Goal: Task Accomplishment & Management: Manage account settings

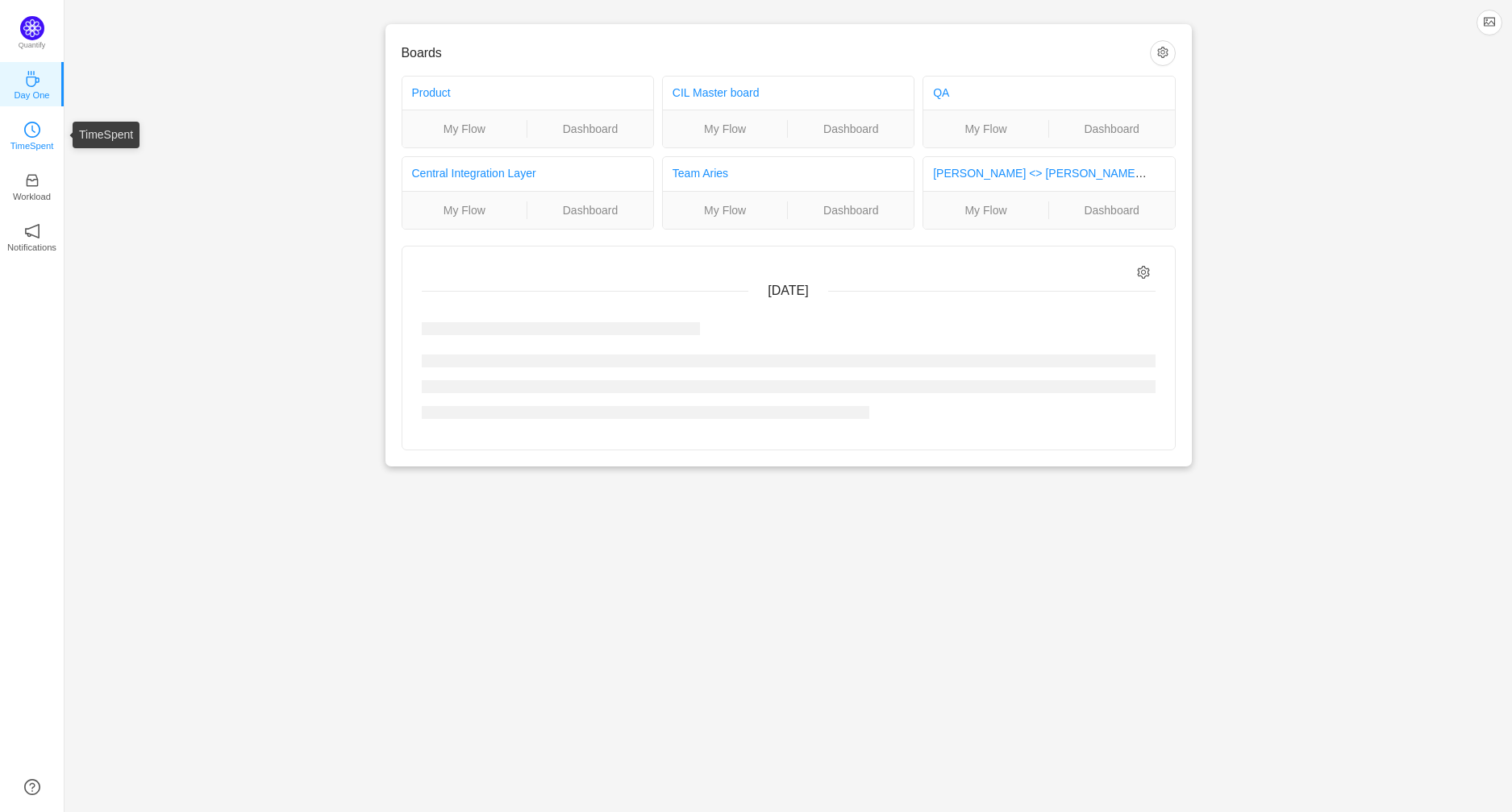
click at [26, 126] on link "TimeSpent" at bounding box center [31, 134] width 16 height 16
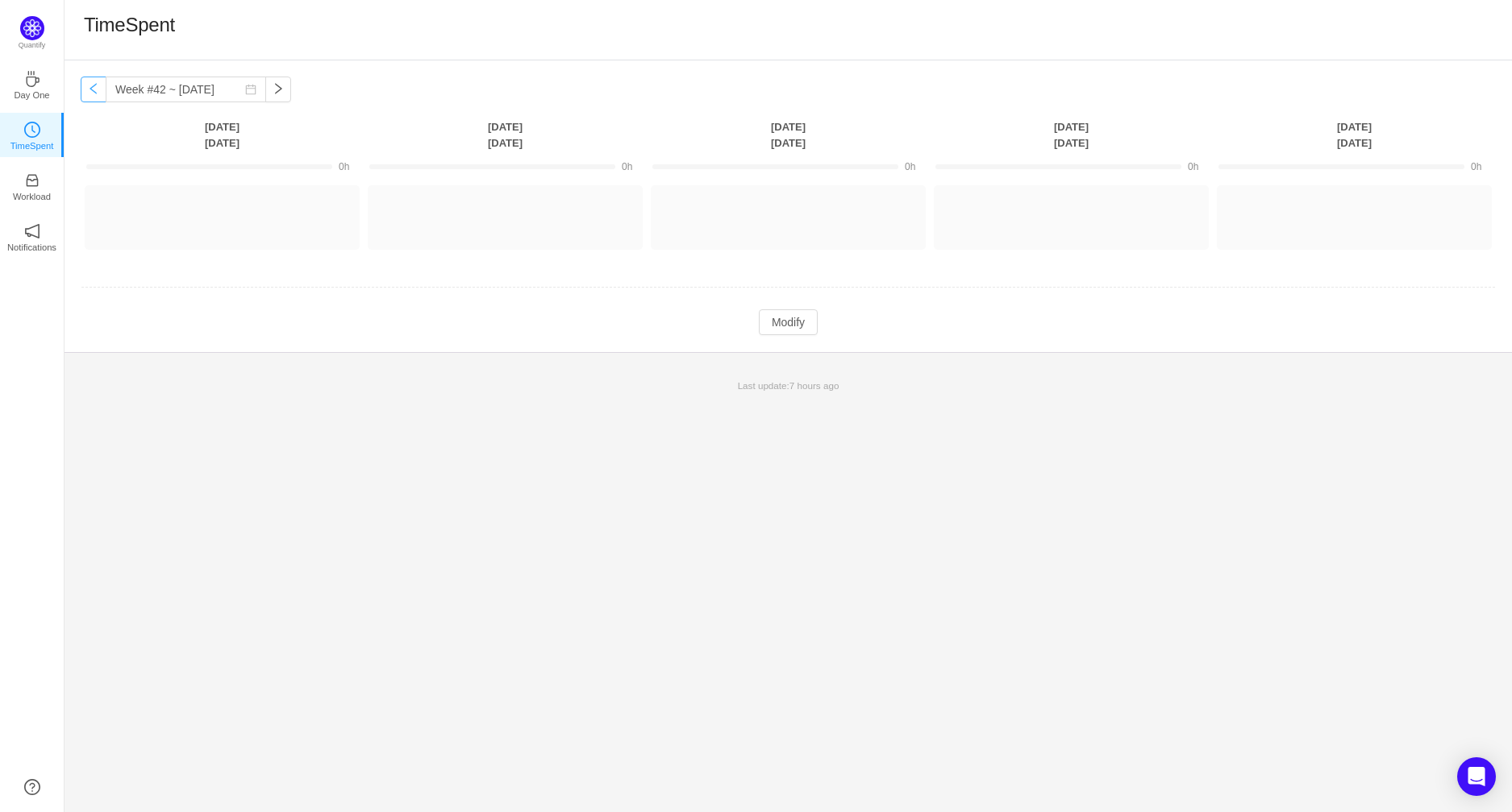
click at [98, 92] on button "button" at bounding box center [93, 90] width 26 height 26
type input "Week #41 ~ [DATE]"
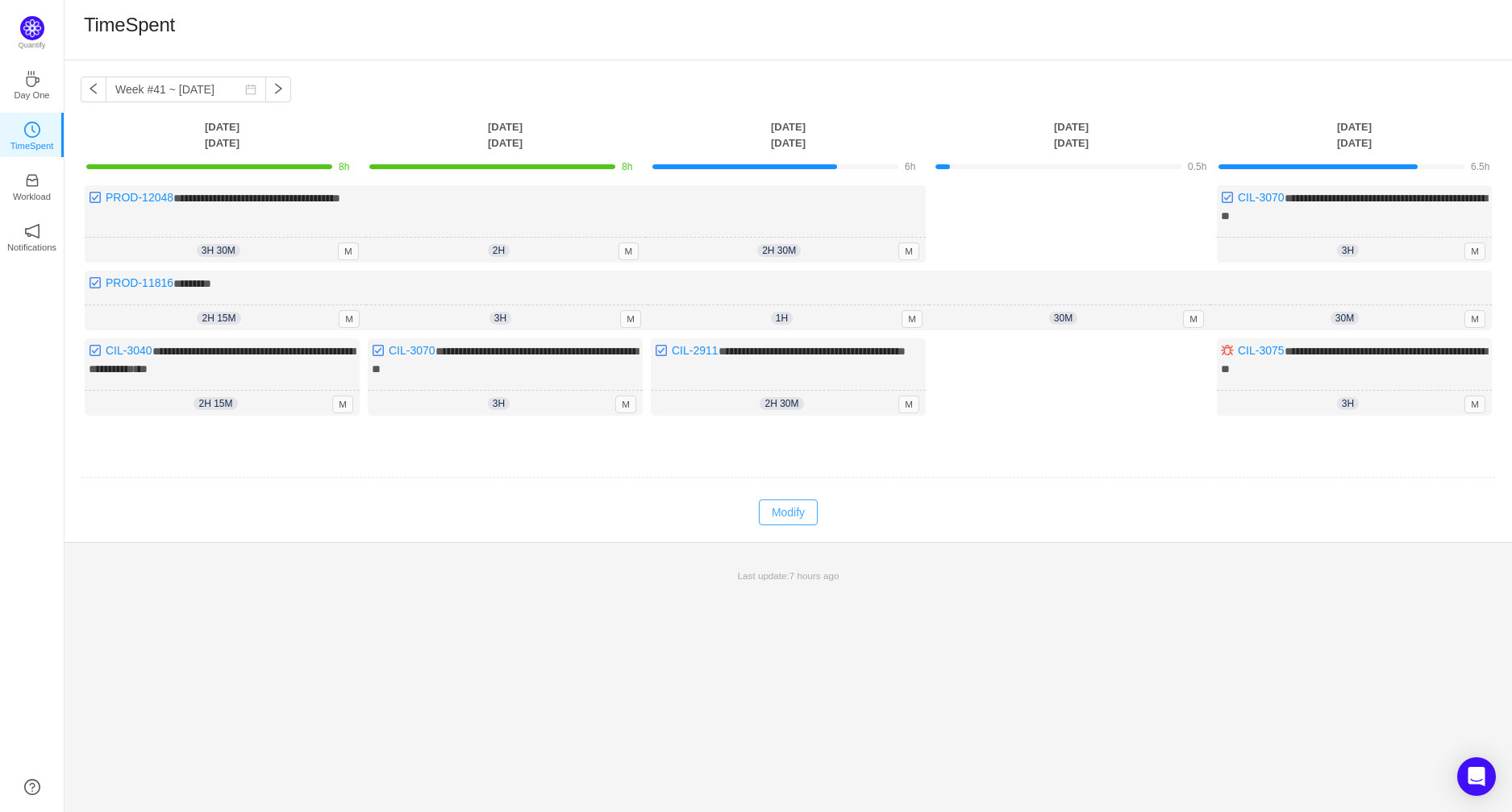
click at [802, 517] on button "Modify" at bounding box center [788, 512] width 59 height 26
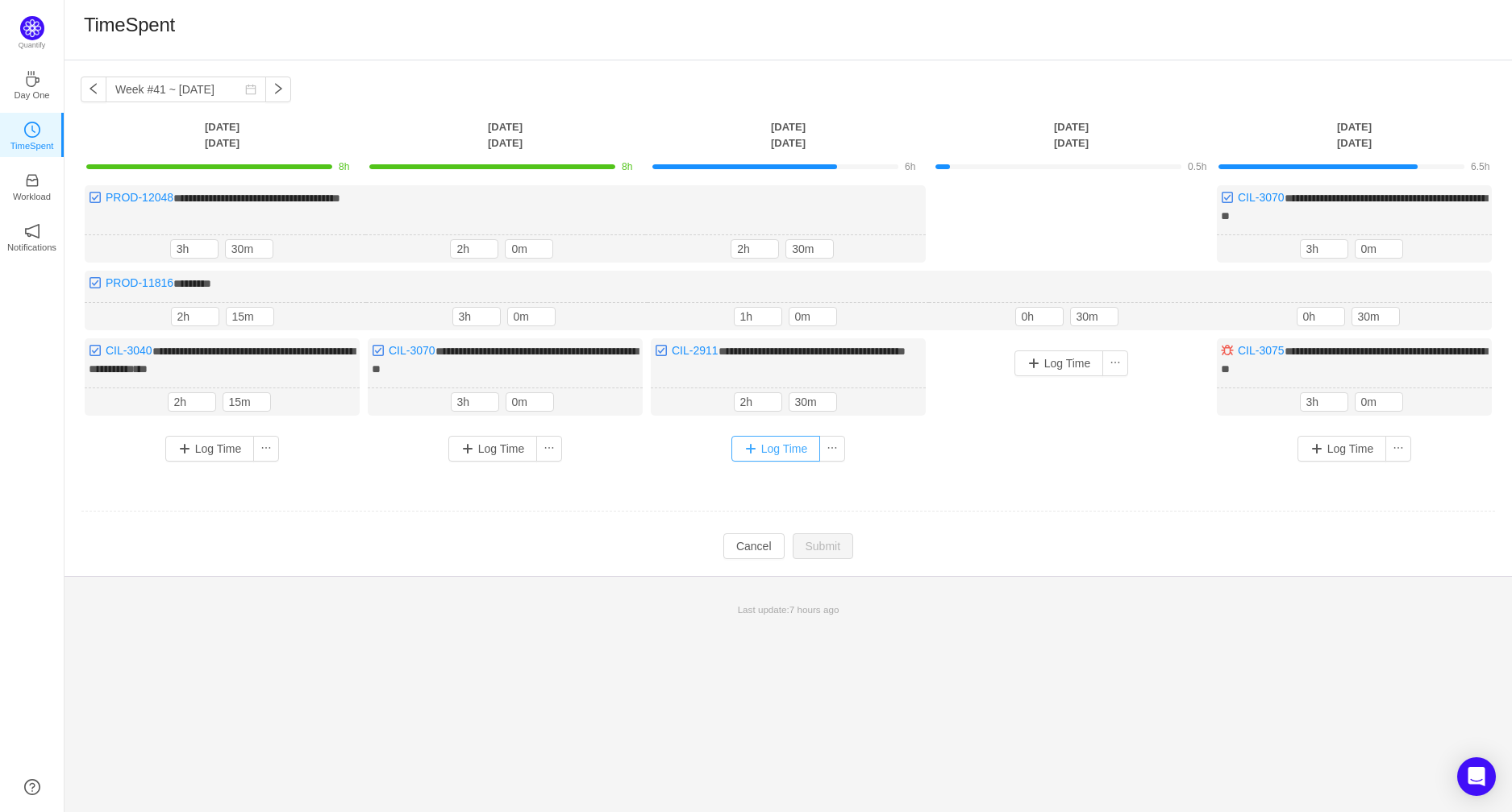
click at [767, 436] on button "Log Time" at bounding box center [775, 448] width 90 height 26
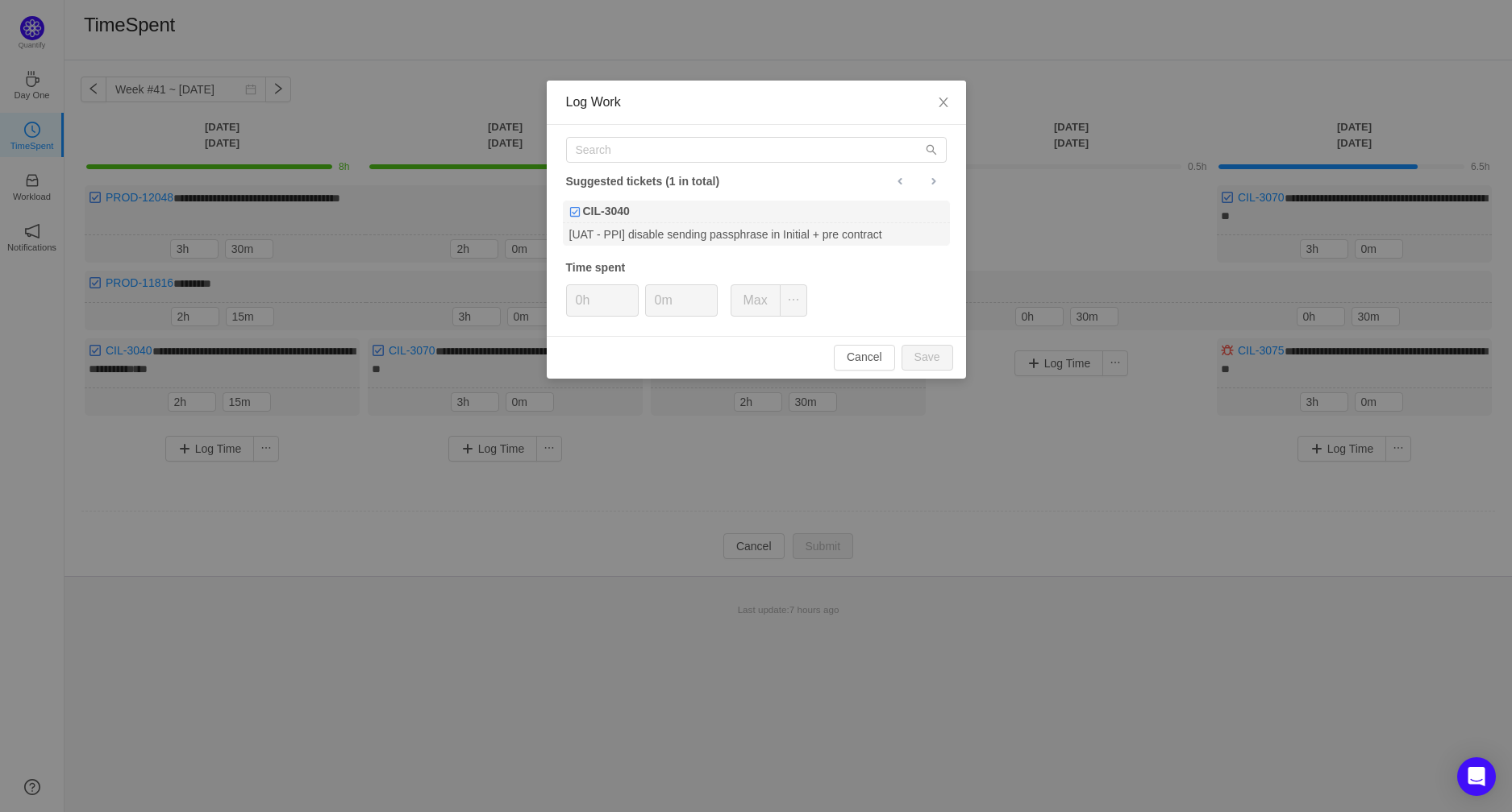
click at [657, 122] on div "Log Work" at bounding box center [756, 102] width 419 height 44
drag, startPoint x: 658, startPoint y: 124, endPoint x: 660, endPoint y: 135, distance: 11.2
click at [658, 125] on div "Suggested tickets (1 in total) CIL-3040 [UAT - PPI] disable sending passphrase …" at bounding box center [756, 230] width 419 height 211
click at [667, 138] on input "text" at bounding box center [756, 149] width 380 height 26
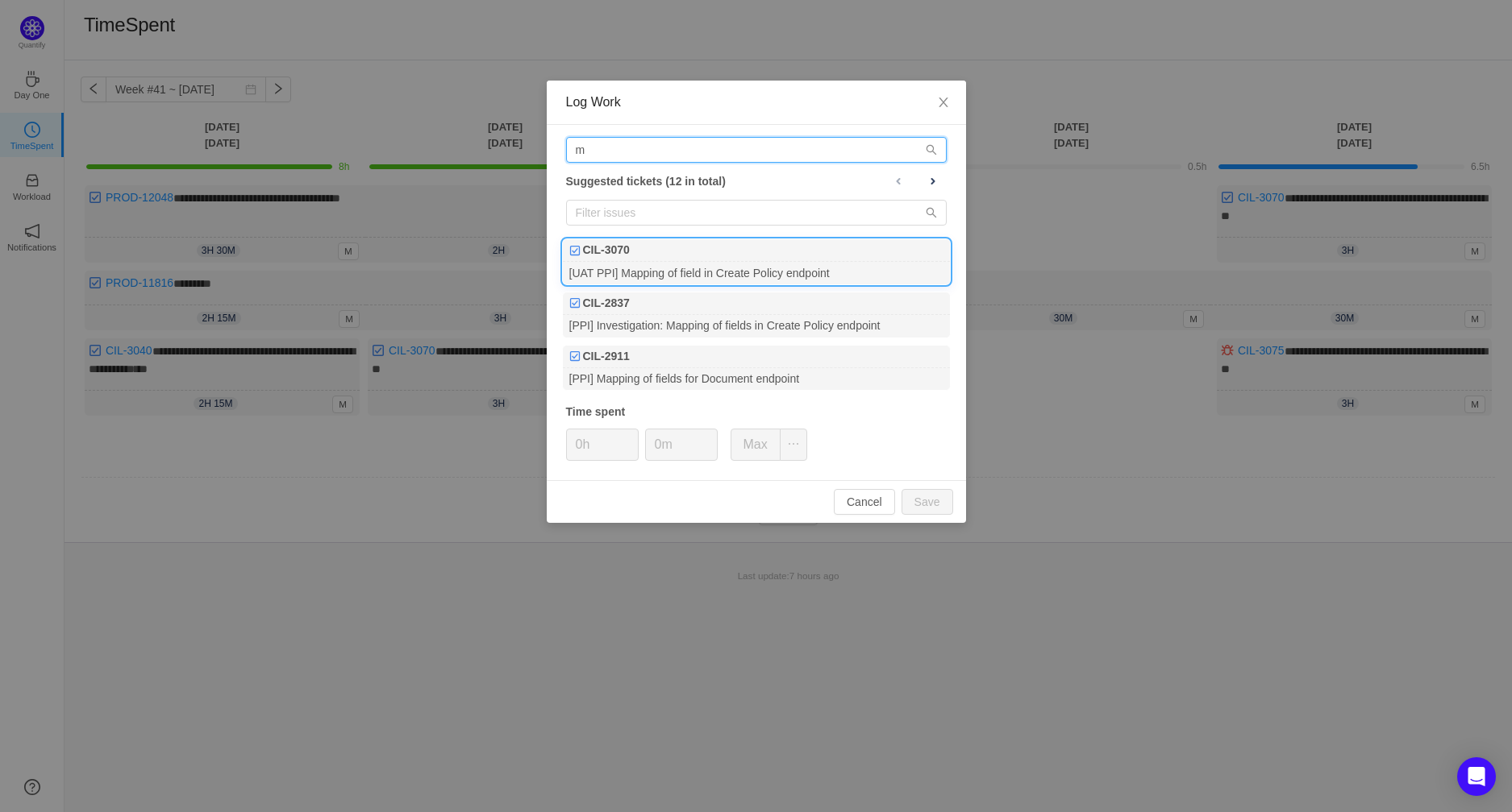
type input "m"
click at [845, 263] on div "[UAT PPI] Mapping of field in Create Policy endpoint" at bounding box center [756, 273] width 387 height 22
click at [595, 431] on input "0h" at bounding box center [602, 445] width 71 height 30
click at [582, 448] on input "0h" at bounding box center [602, 445] width 71 height 30
drag, startPoint x: 930, startPoint y: 501, endPoint x: 983, endPoint y: 637, distance: 146.0
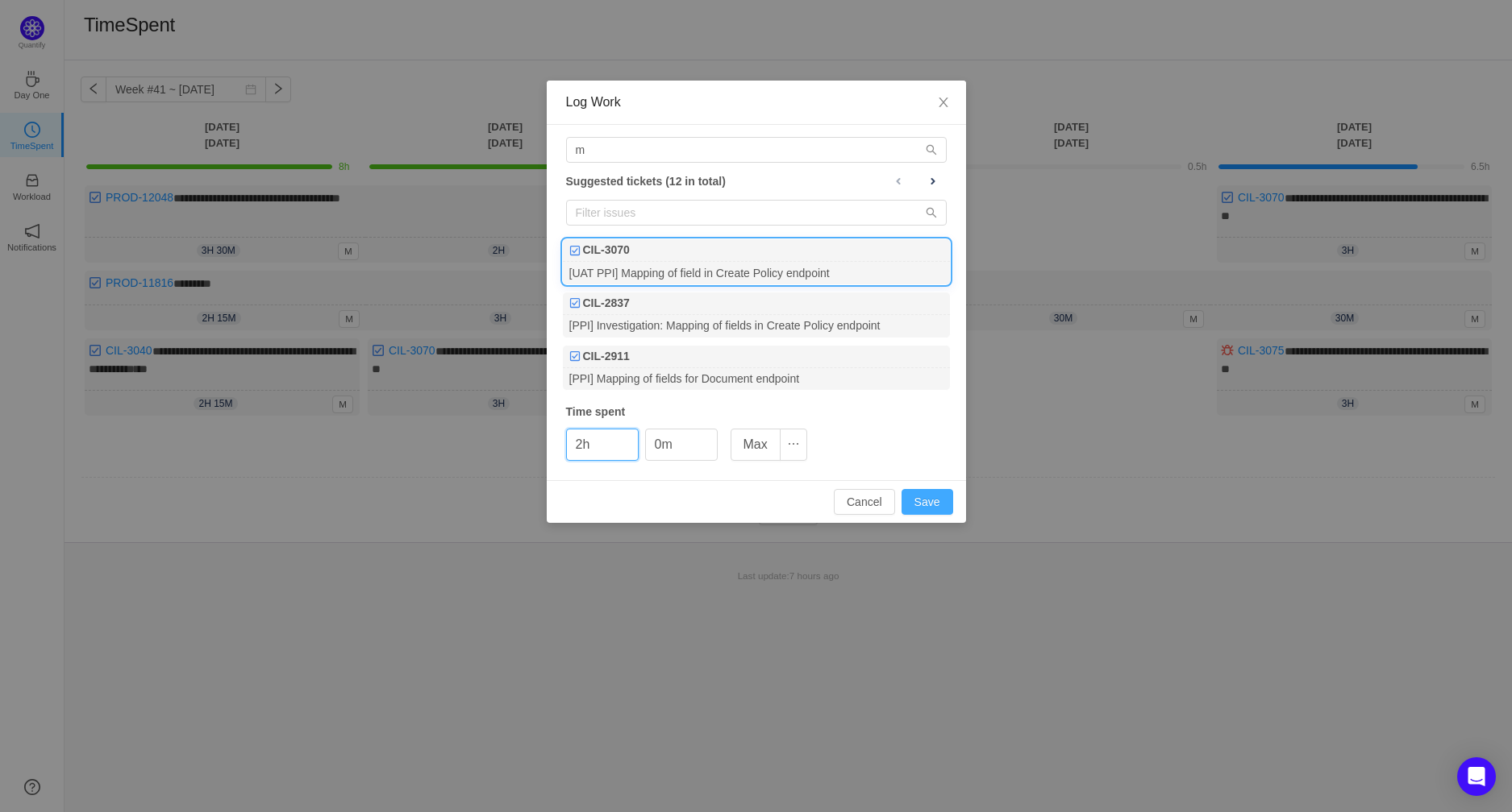
click at [932, 503] on button "Save" at bounding box center [927, 502] width 52 height 26
type input "0h"
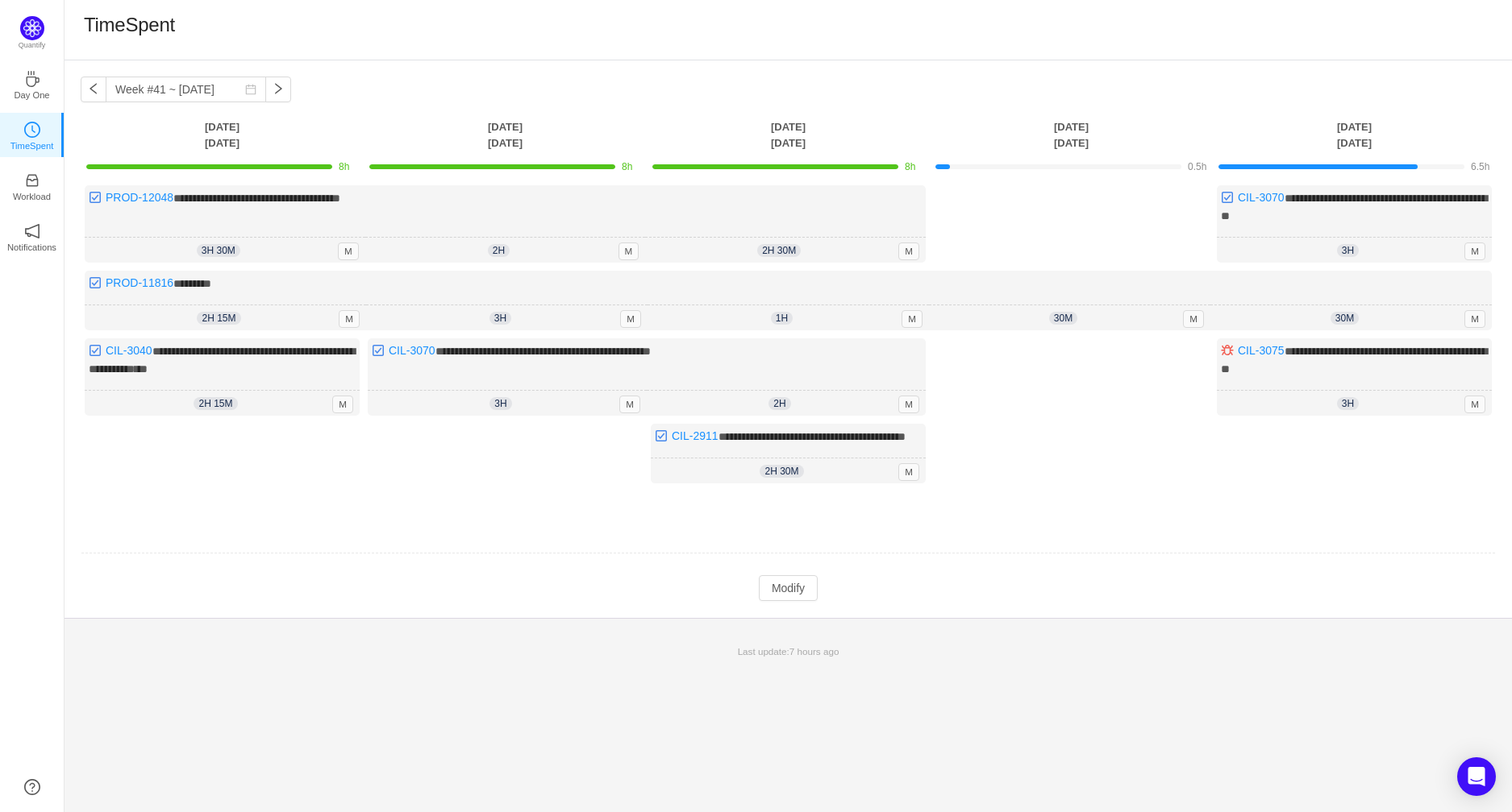
click at [791, 586] on td "Modify Cancel Submit" at bounding box center [787, 589] width 1415 height 28
click at [779, 595] on button "Modify" at bounding box center [788, 589] width 59 height 26
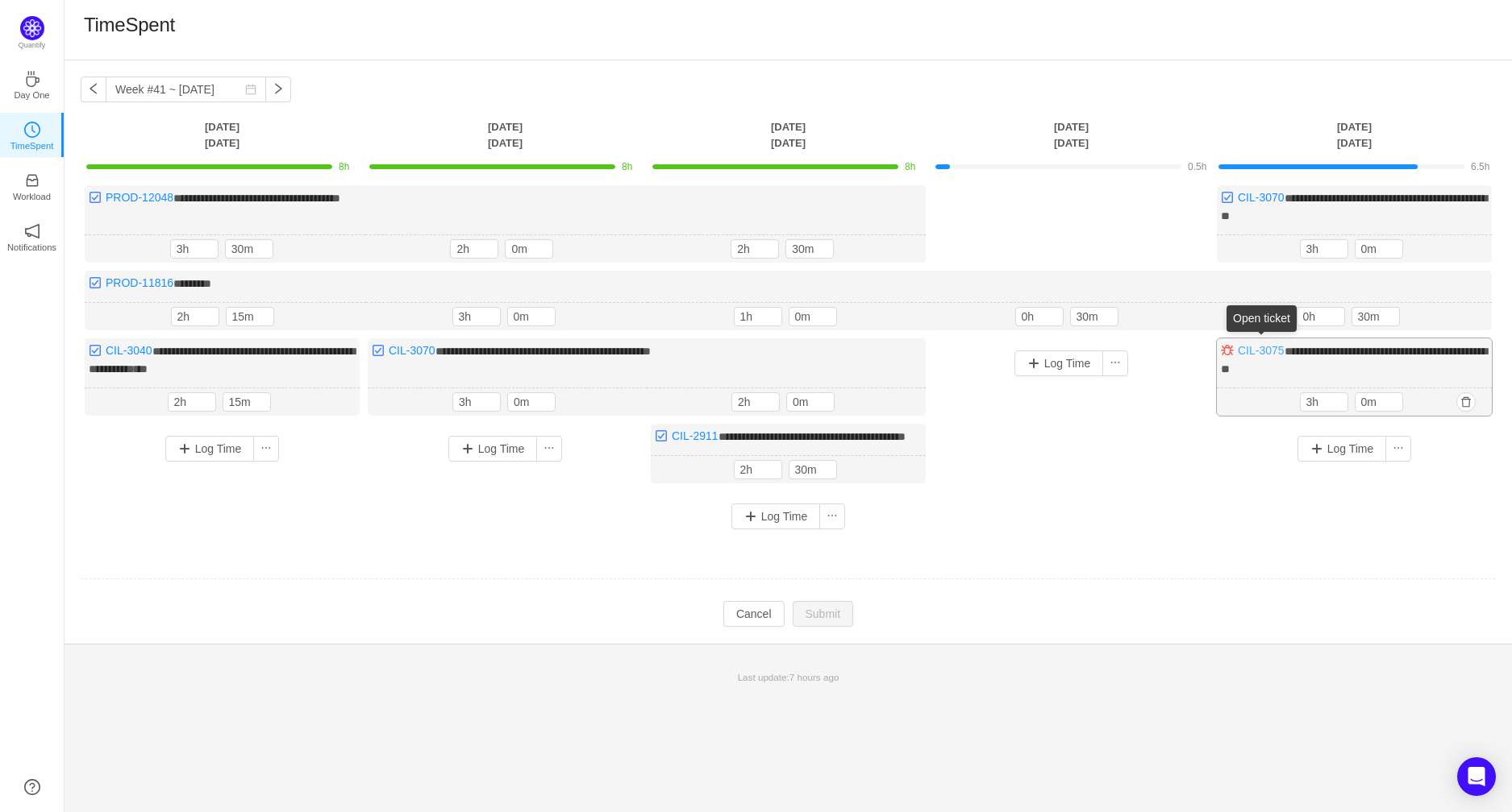
click at [1264, 344] on link "CIL-3075" at bounding box center [1261, 351] width 47 height 13
click at [130, 347] on link "CIL-3040" at bounding box center [128, 351] width 47 height 13
click at [1047, 365] on button "Log Time" at bounding box center [1059, 364] width 90 height 26
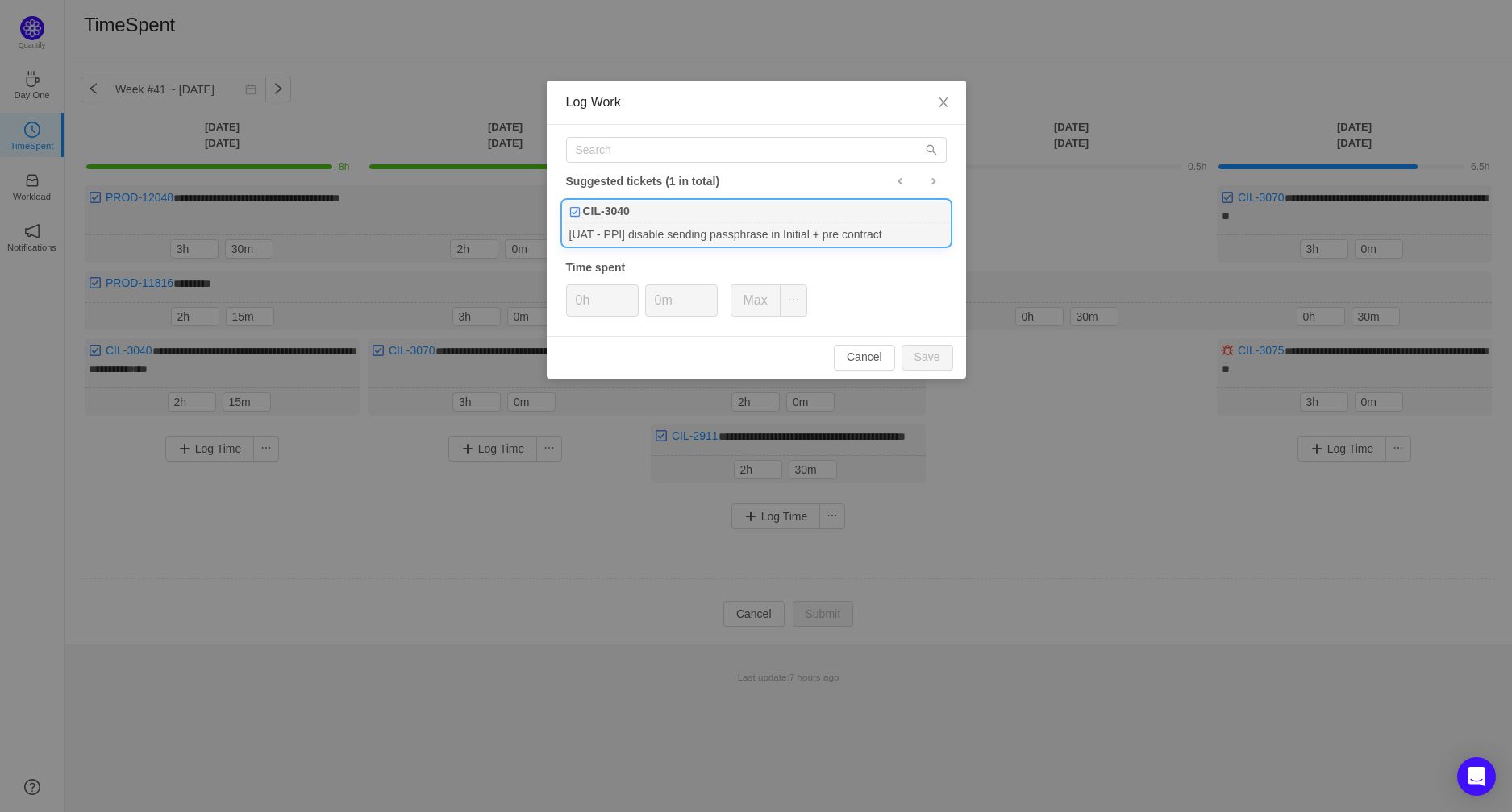
click at [690, 236] on div "[UAT - PPI] disable sending passphrase in Initial + pre contract" at bounding box center [756, 234] width 387 height 22
click at [585, 304] on input "0h" at bounding box center [602, 300] width 71 height 30
type input "3h"
type input "30m"
click at [920, 365] on button "Save" at bounding box center [927, 358] width 52 height 26
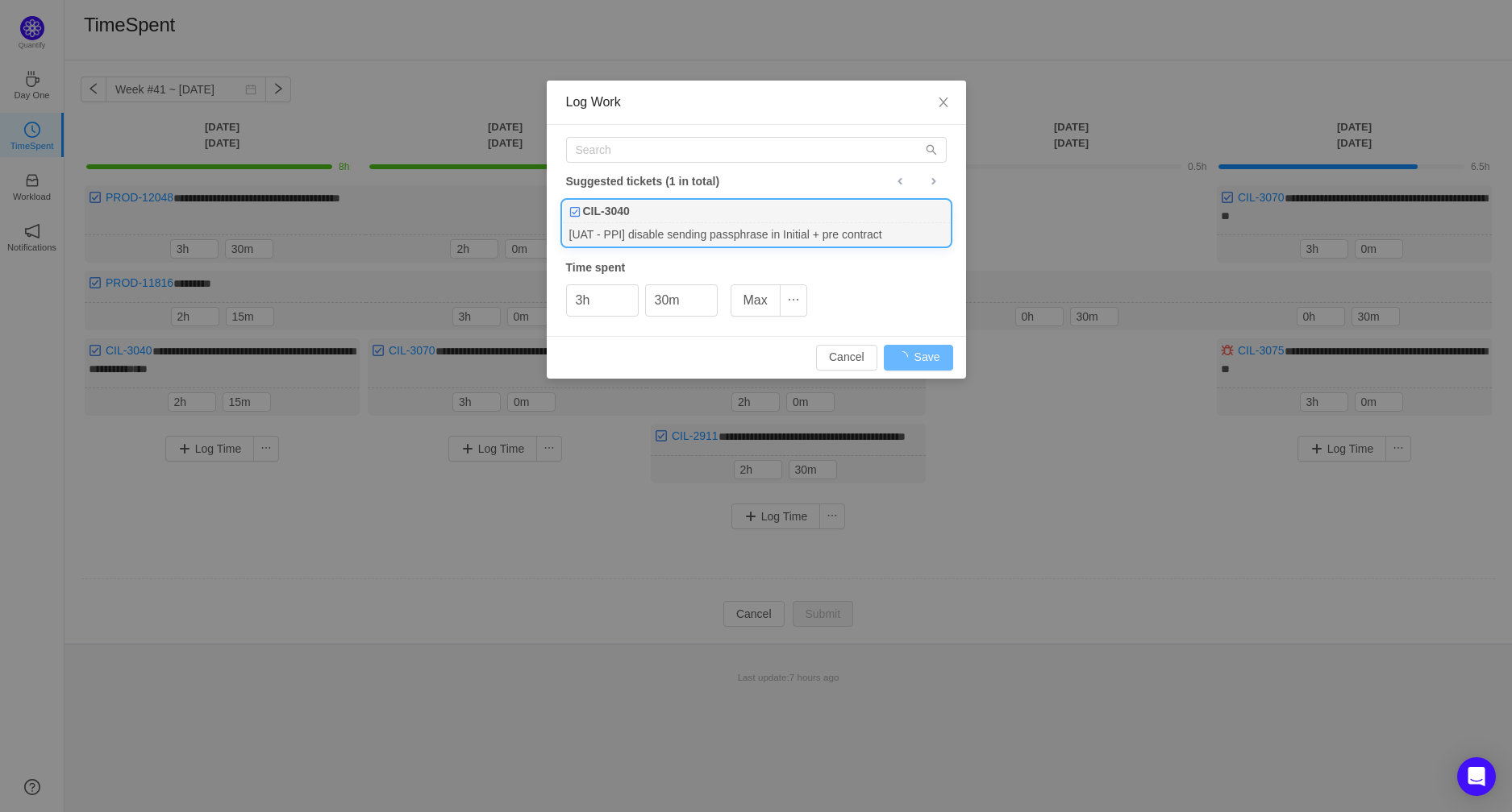
type input "0h"
type input "0m"
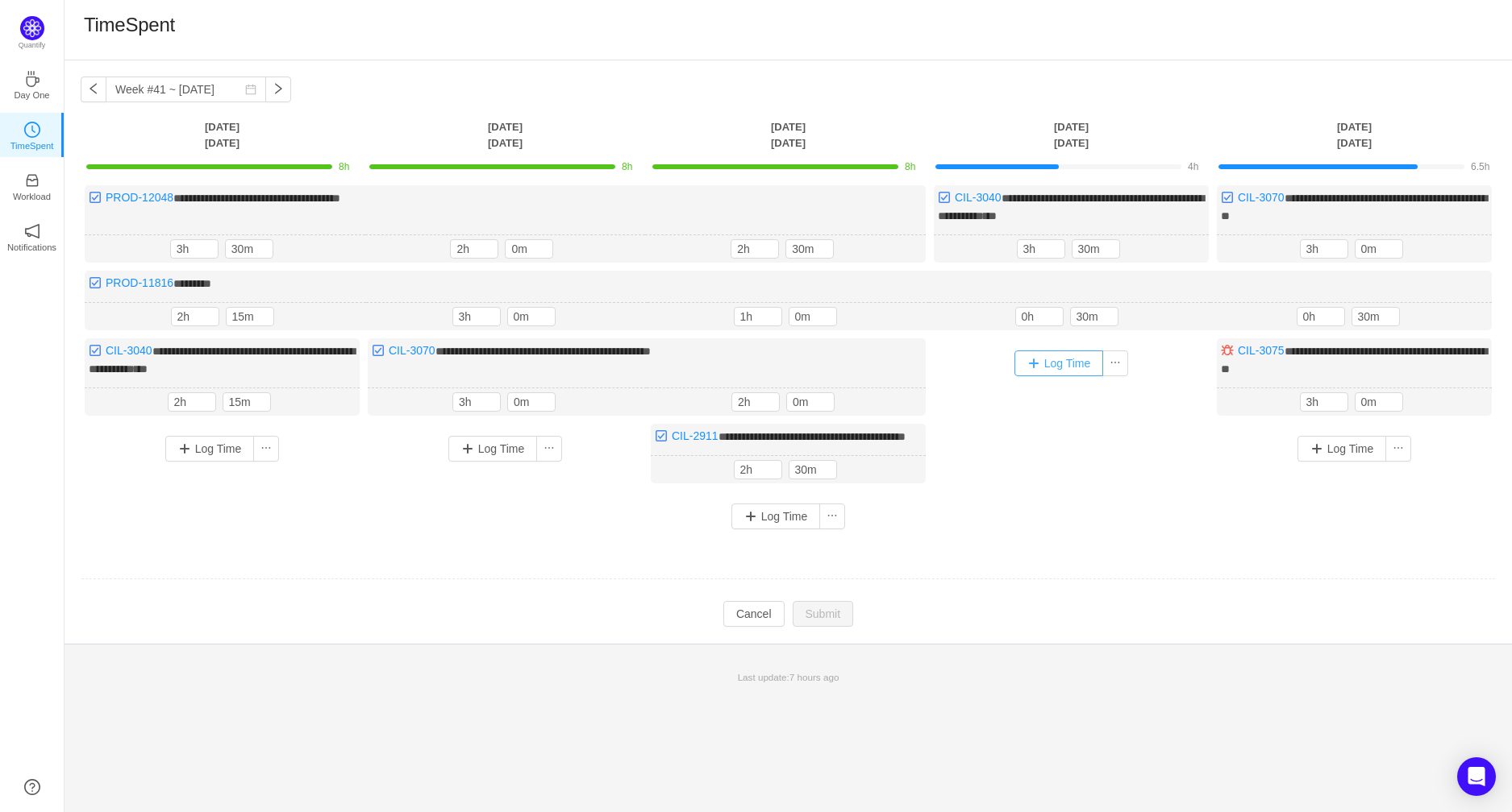
click at [1050, 359] on button "Log Time" at bounding box center [1059, 364] width 90 height 26
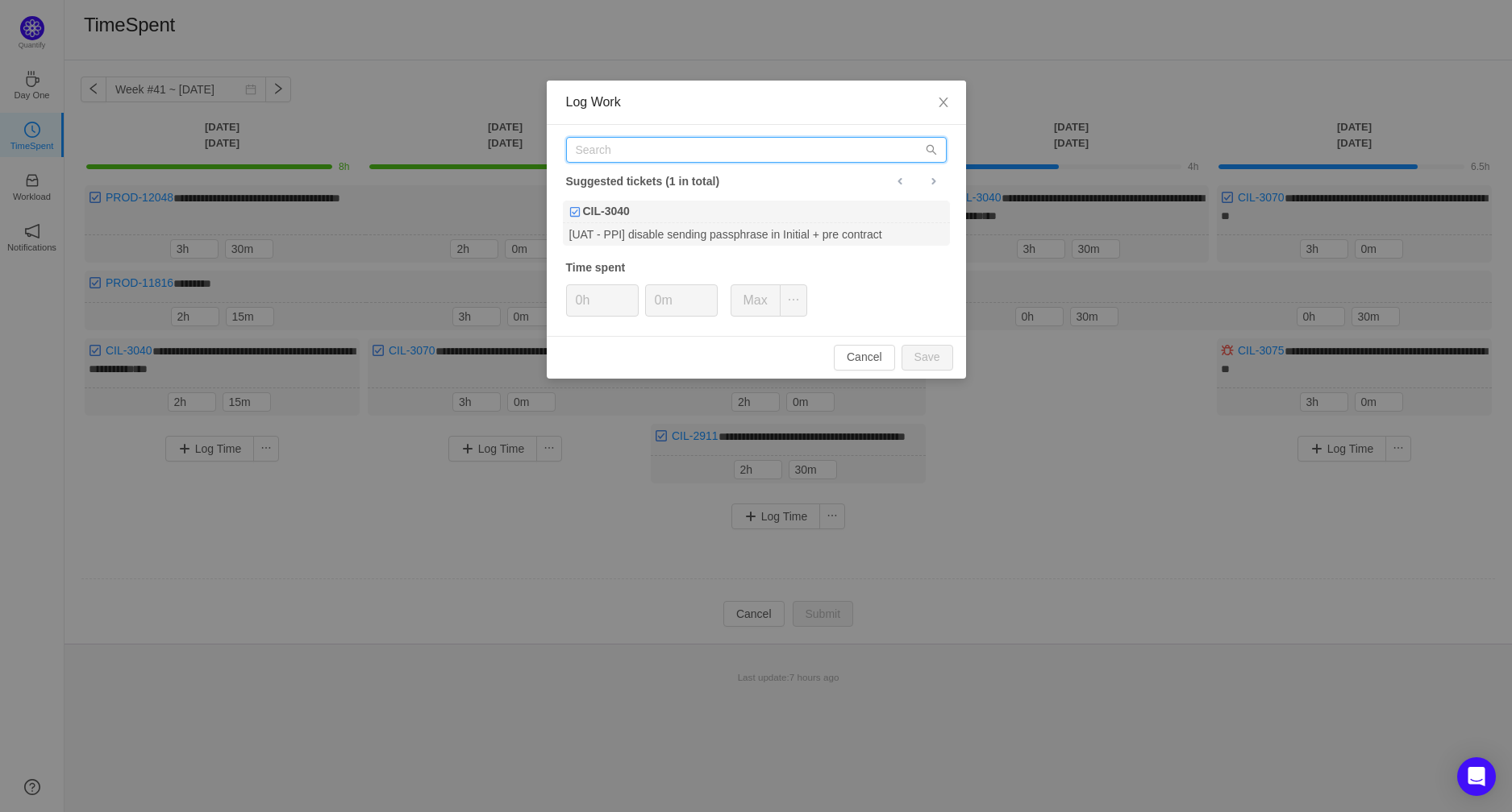
click at [769, 153] on input "text" at bounding box center [756, 149] width 380 height 26
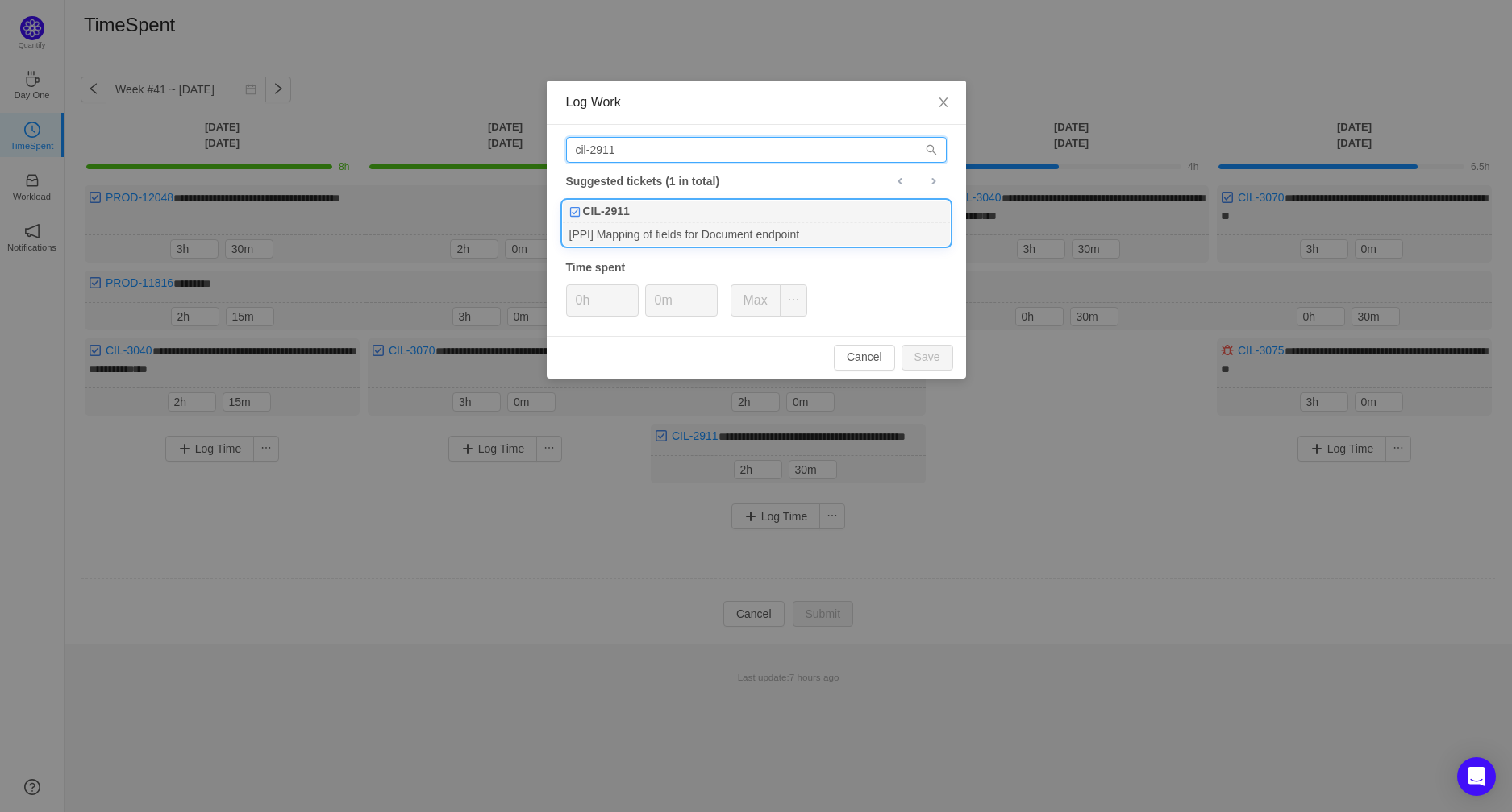
type input "cil-2911"
click at [680, 220] on div "CIL-2911" at bounding box center [756, 211] width 387 height 22
type input "2h"
type input "30m"
click at [920, 360] on button "Save" at bounding box center [927, 358] width 52 height 26
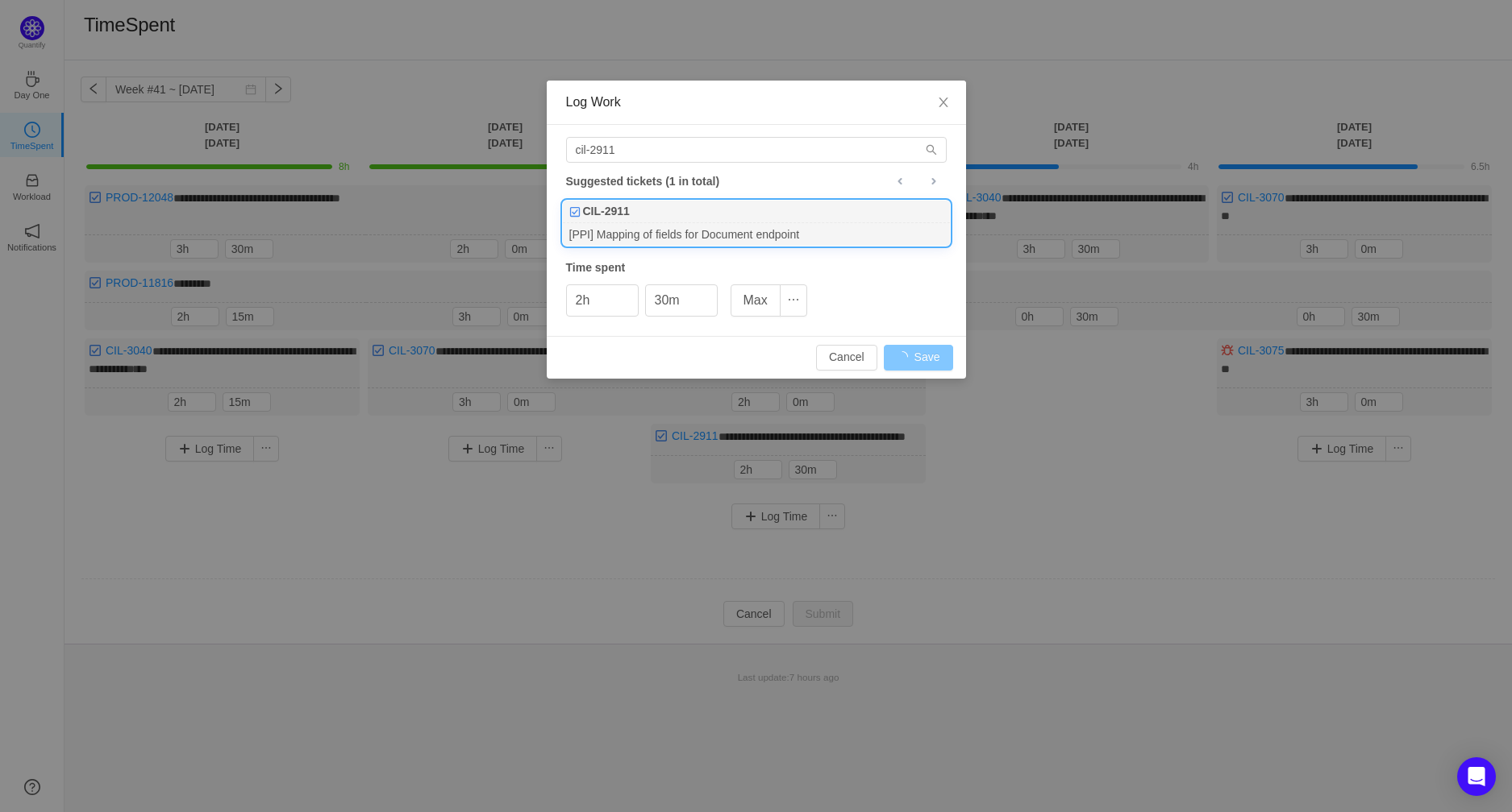
type input "0h"
type input "0m"
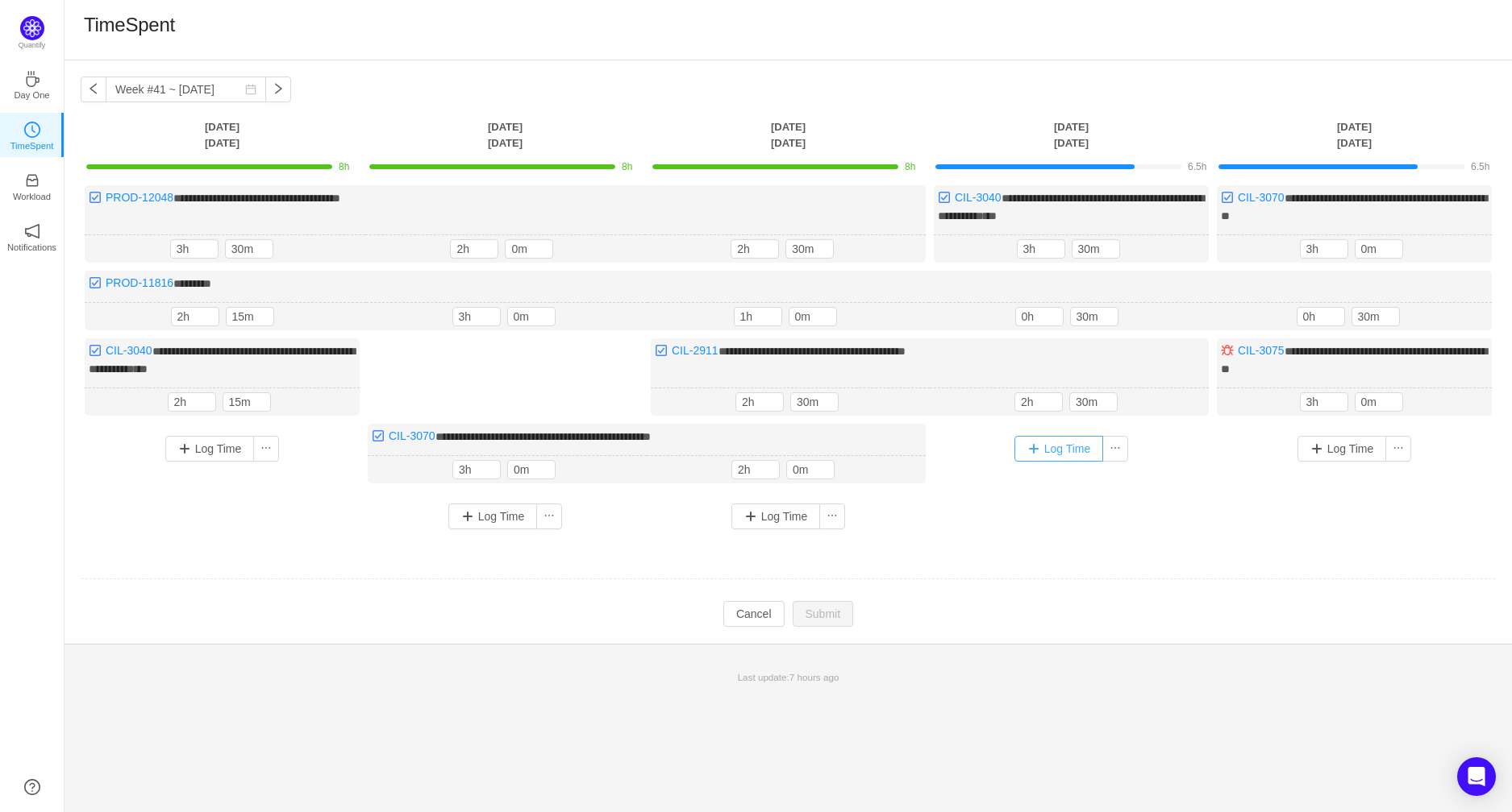
click at [1042, 443] on button "Log Time" at bounding box center [1059, 448] width 90 height 26
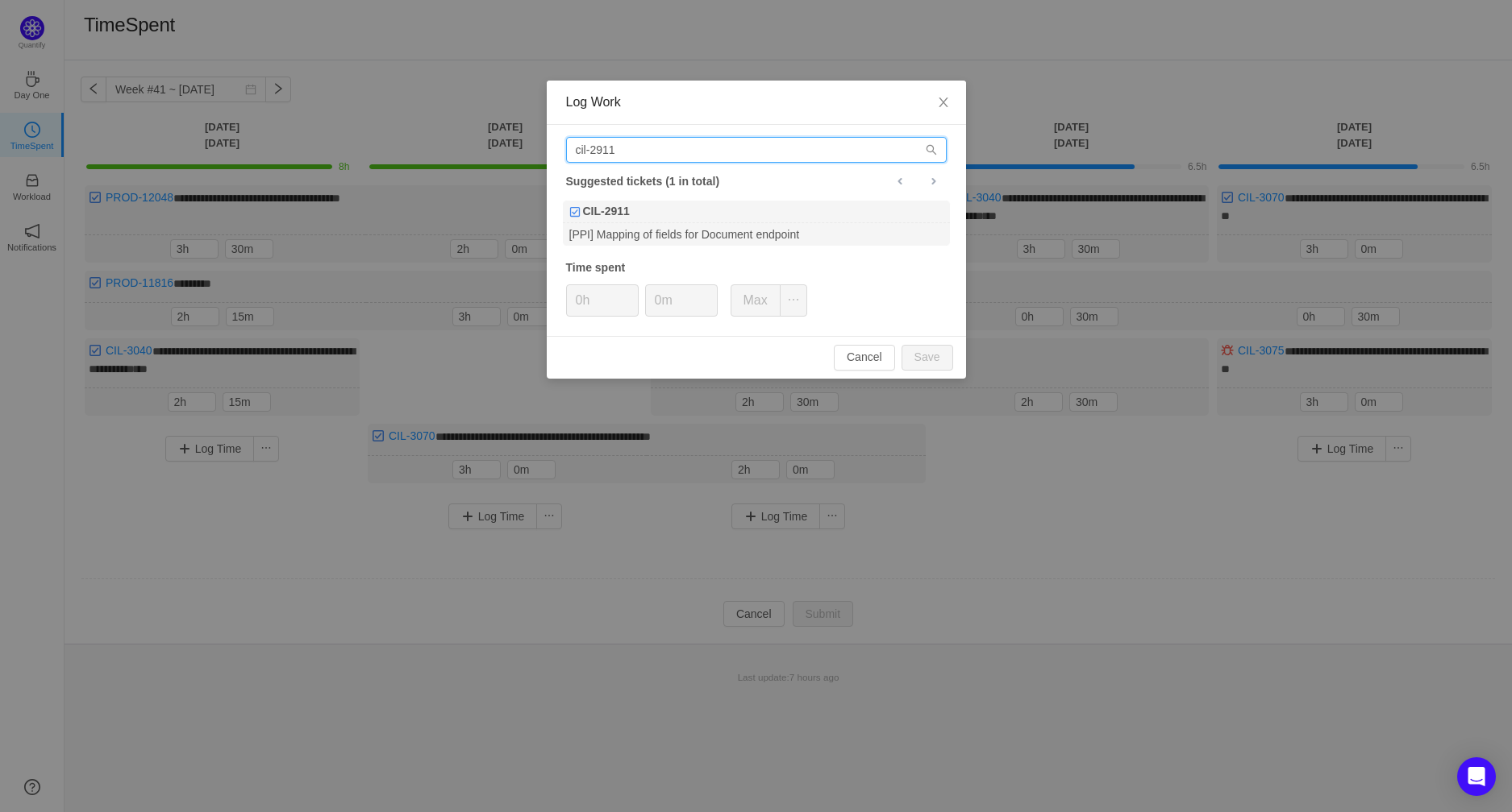
click at [774, 141] on input "cil-2911" at bounding box center [756, 149] width 380 height 26
type input "cil-291"
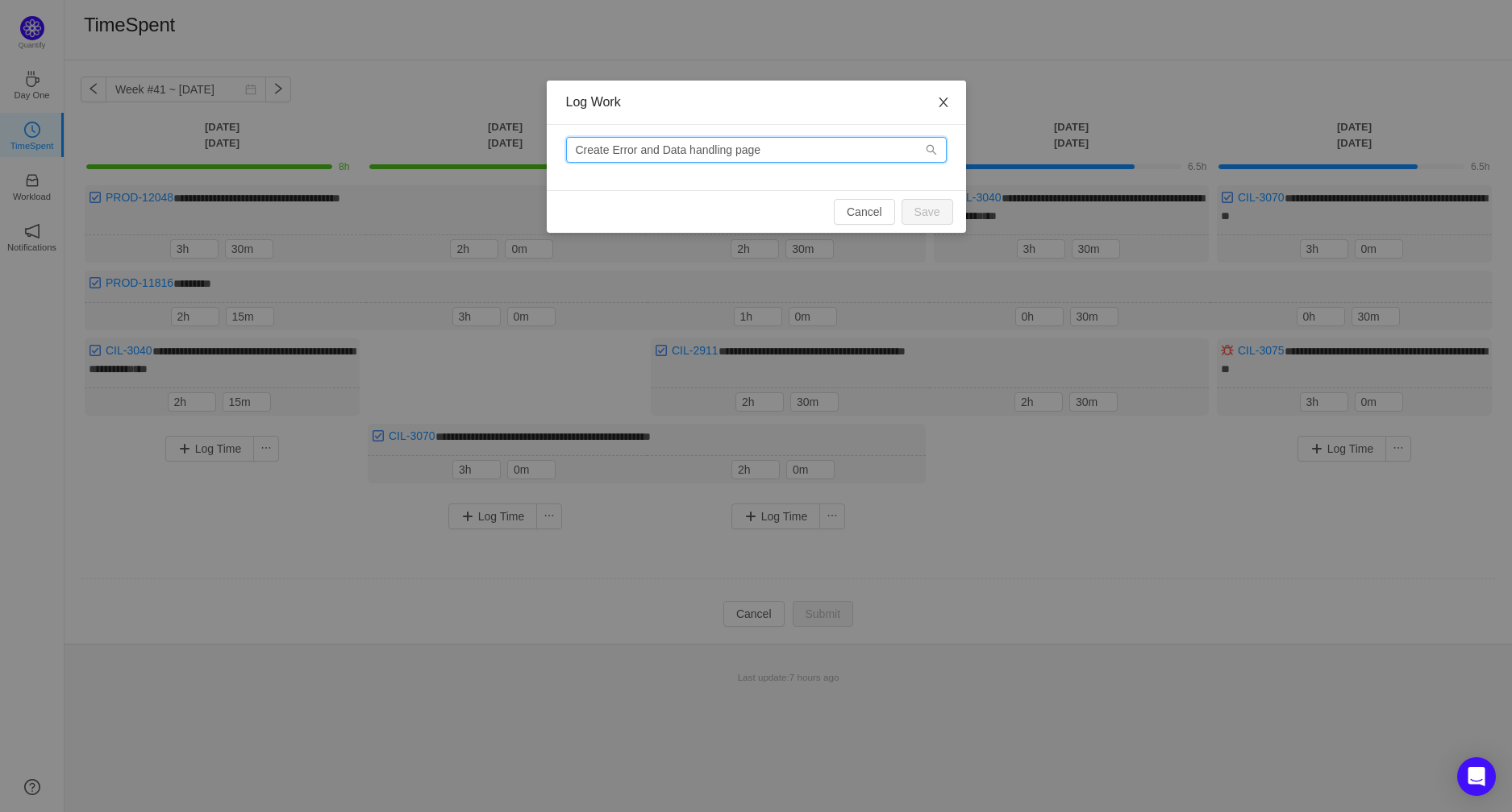
type input "Create Error and Data handling page"
click at [949, 105] on icon "icon: close" at bounding box center [943, 102] width 13 height 13
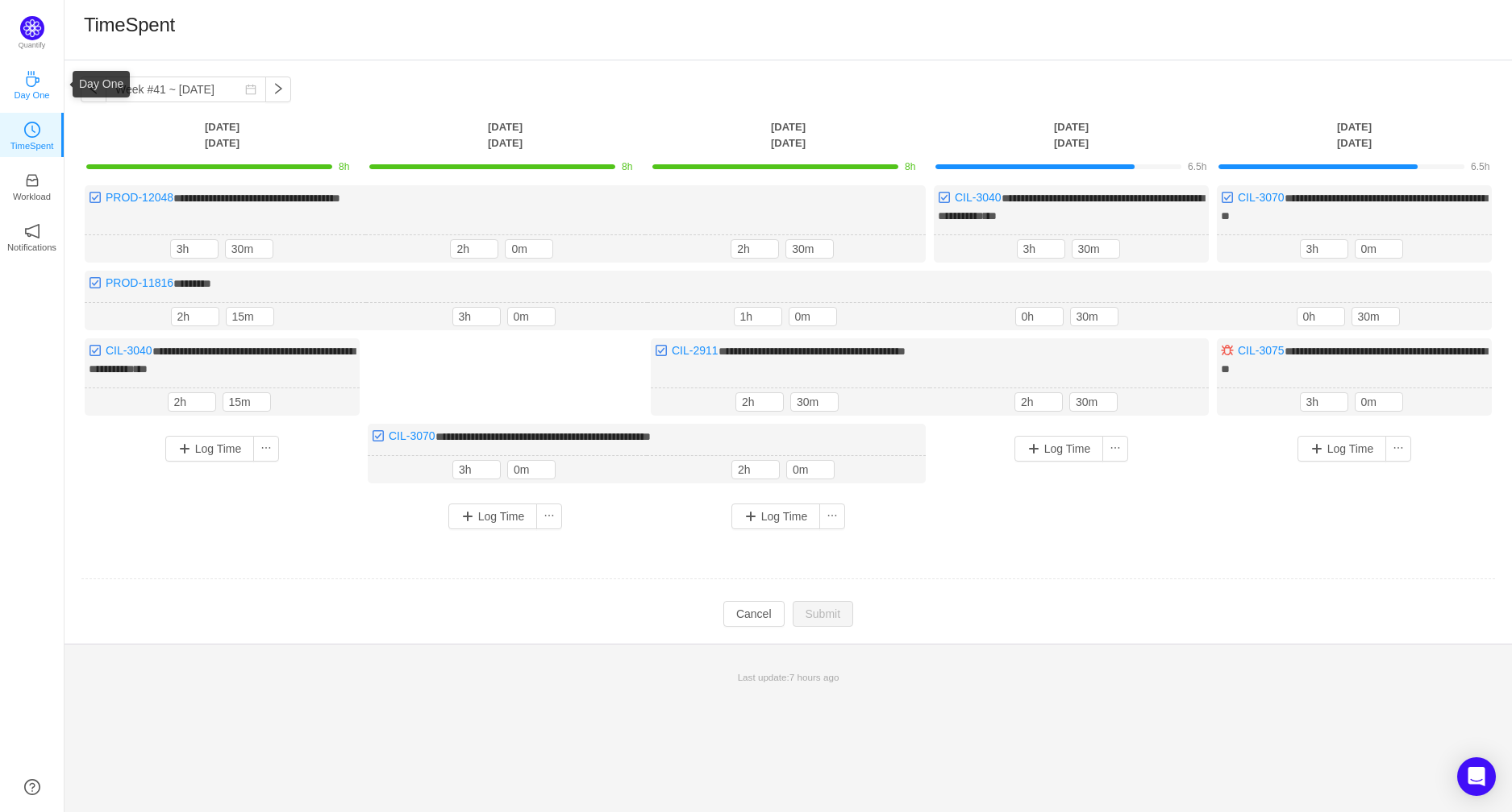
click at [41, 85] on link "Day One" at bounding box center [31, 83] width 16 height 16
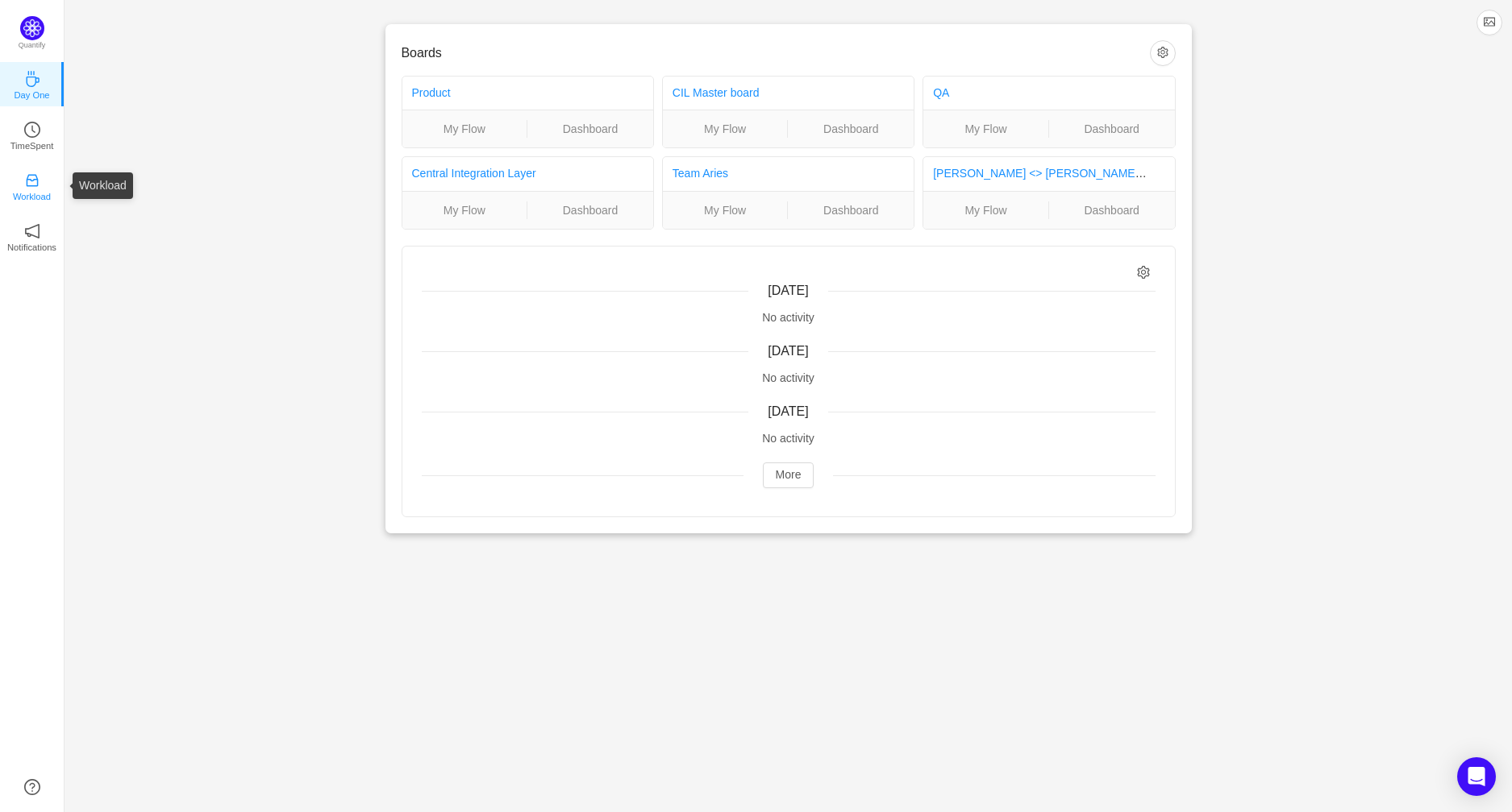
click at [41, 177] on link "Workload" at bounding box center [31, 185] width 16 height 16
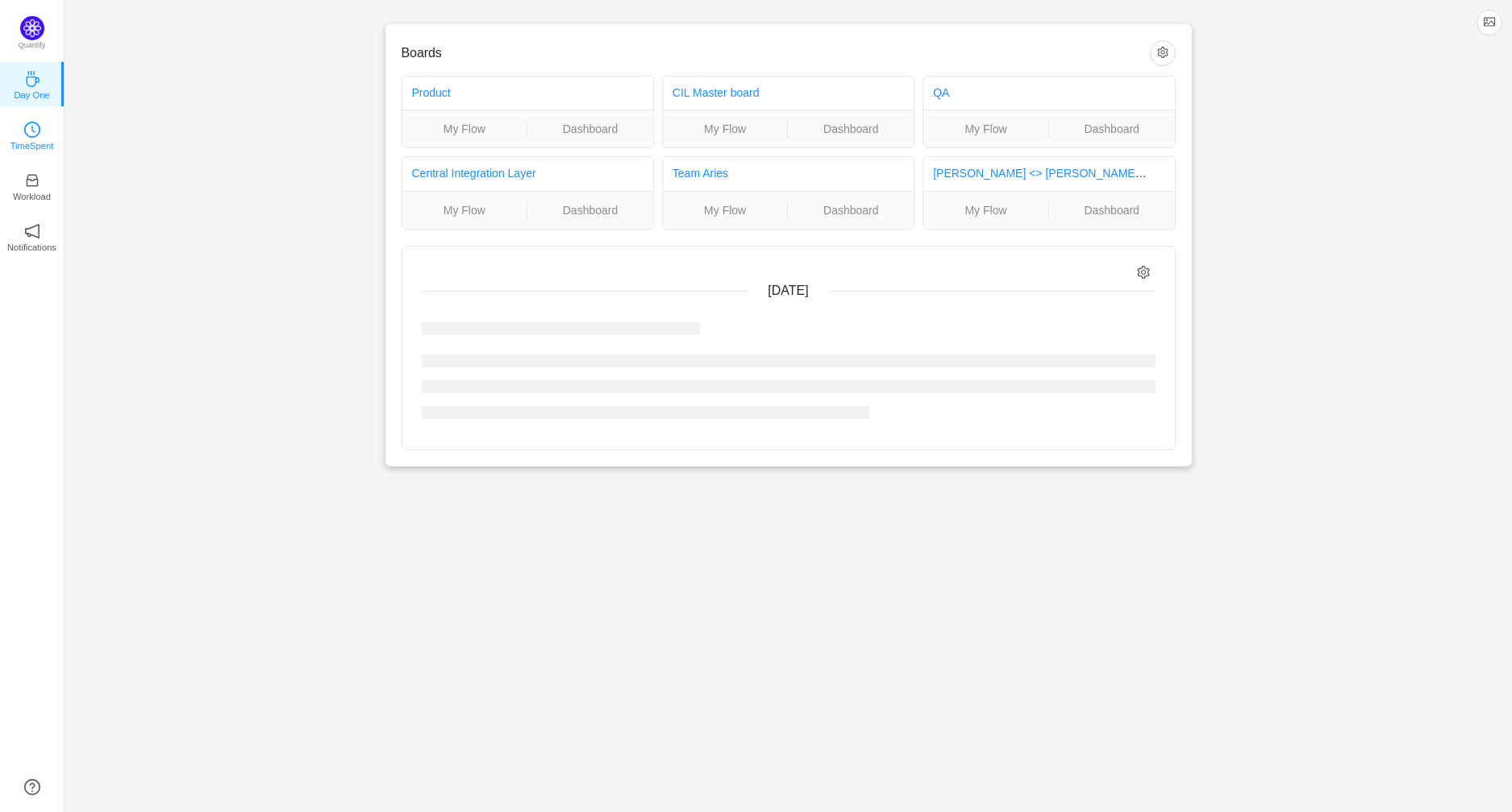
click at [43, 143] on p "TimeSpent" at bounding box center [31, 146] width 43 height 15
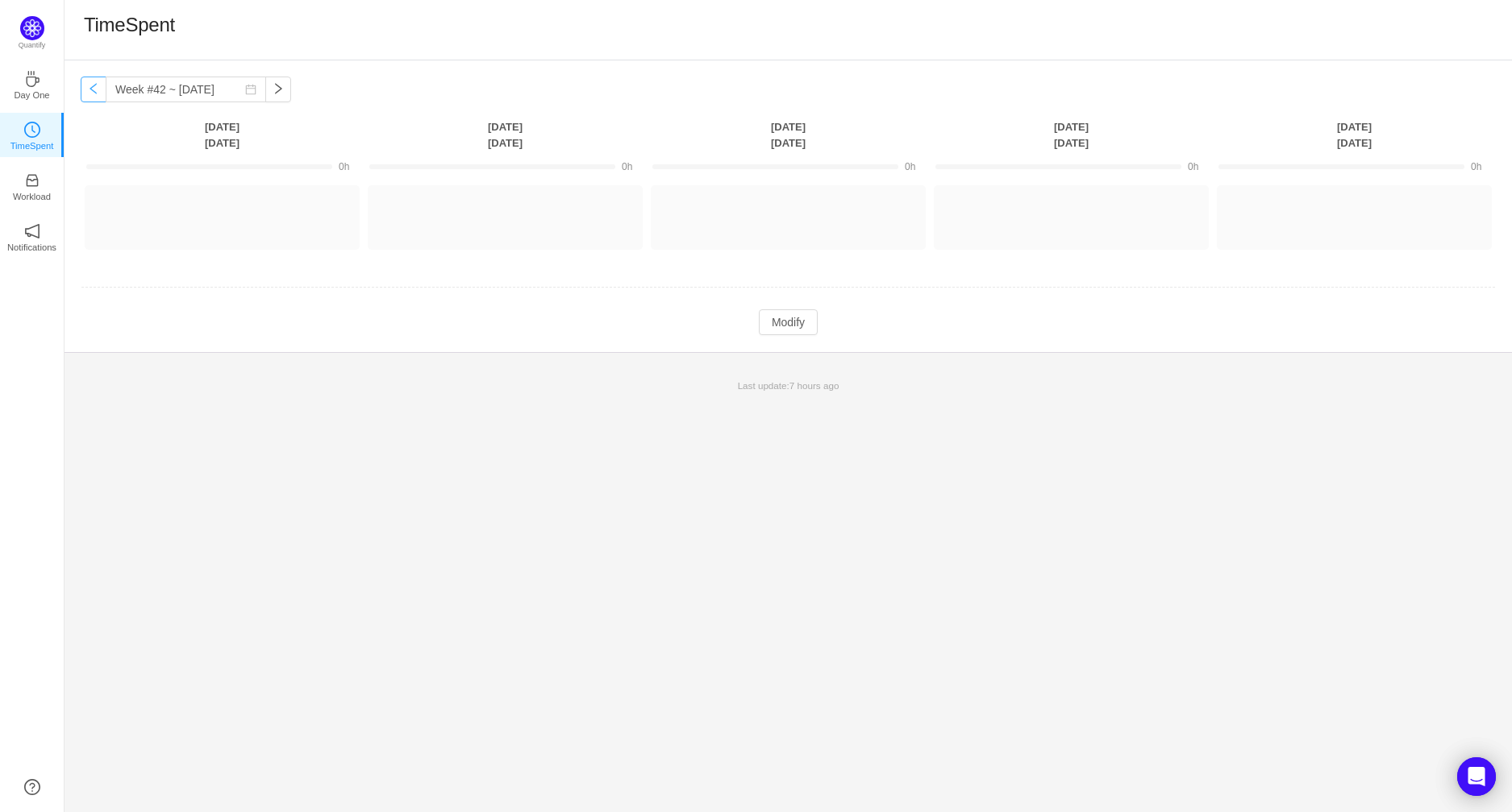
click at [102, 101] on button "button" at bounding box center [93, 90] width 26 height 26
type input "Week #41 ~ [DATE]"
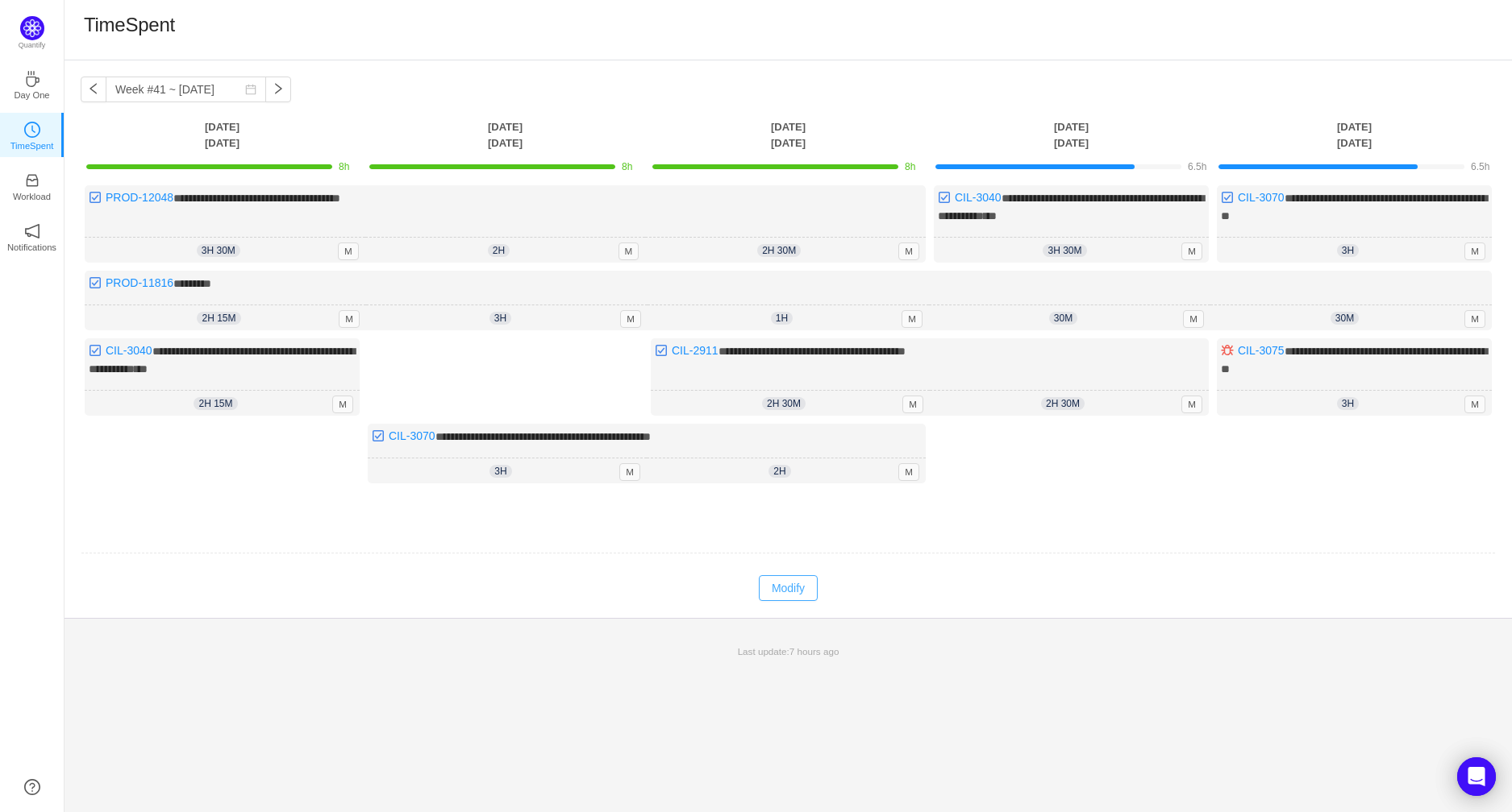
click at [788, 586] on button "Modify" at bounding box center [788, 589] width 59 height 26
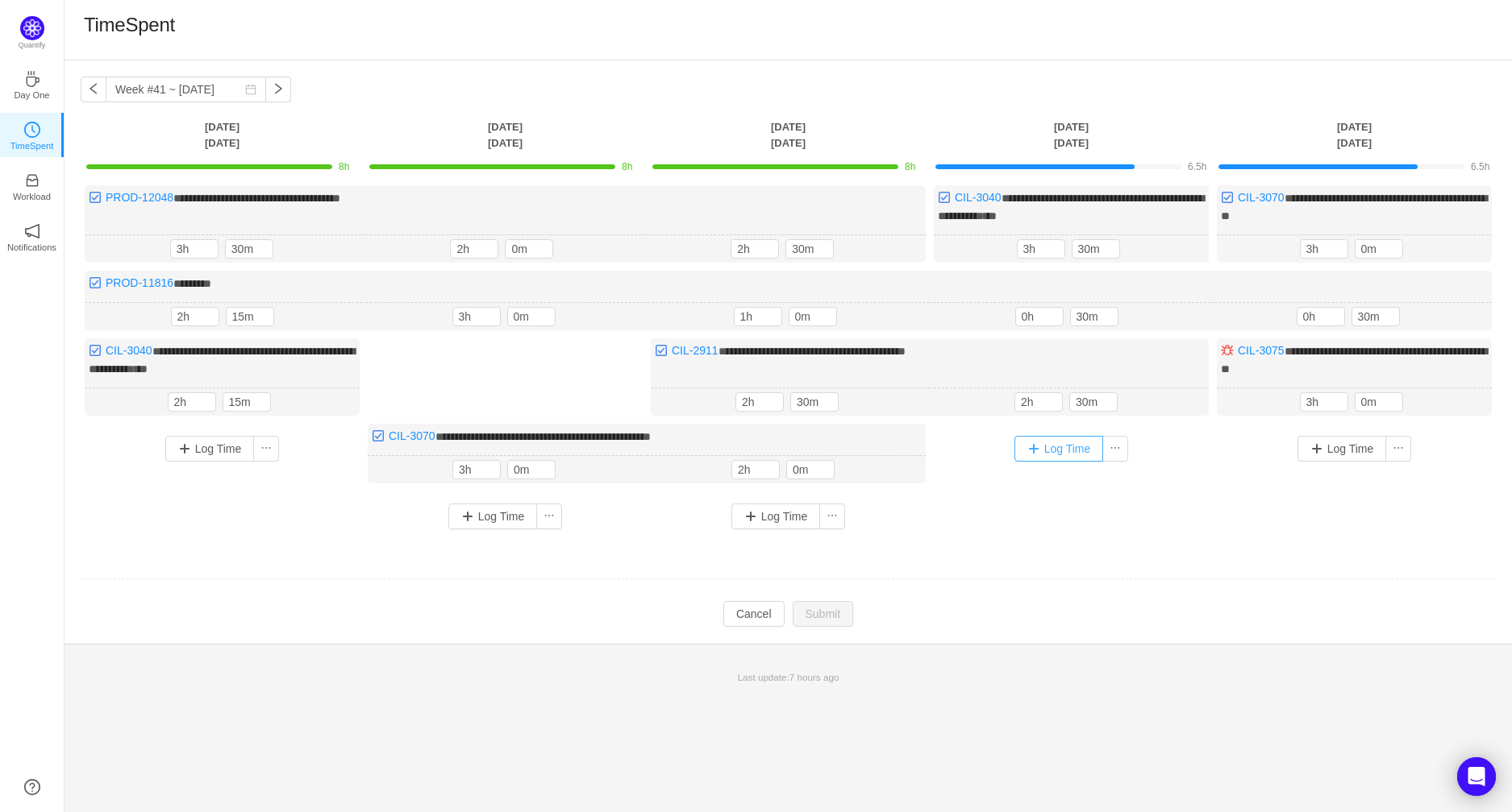
click at [1068, 442] on button "Log Time" at bounding box center [1059, 448] width 90 height 26
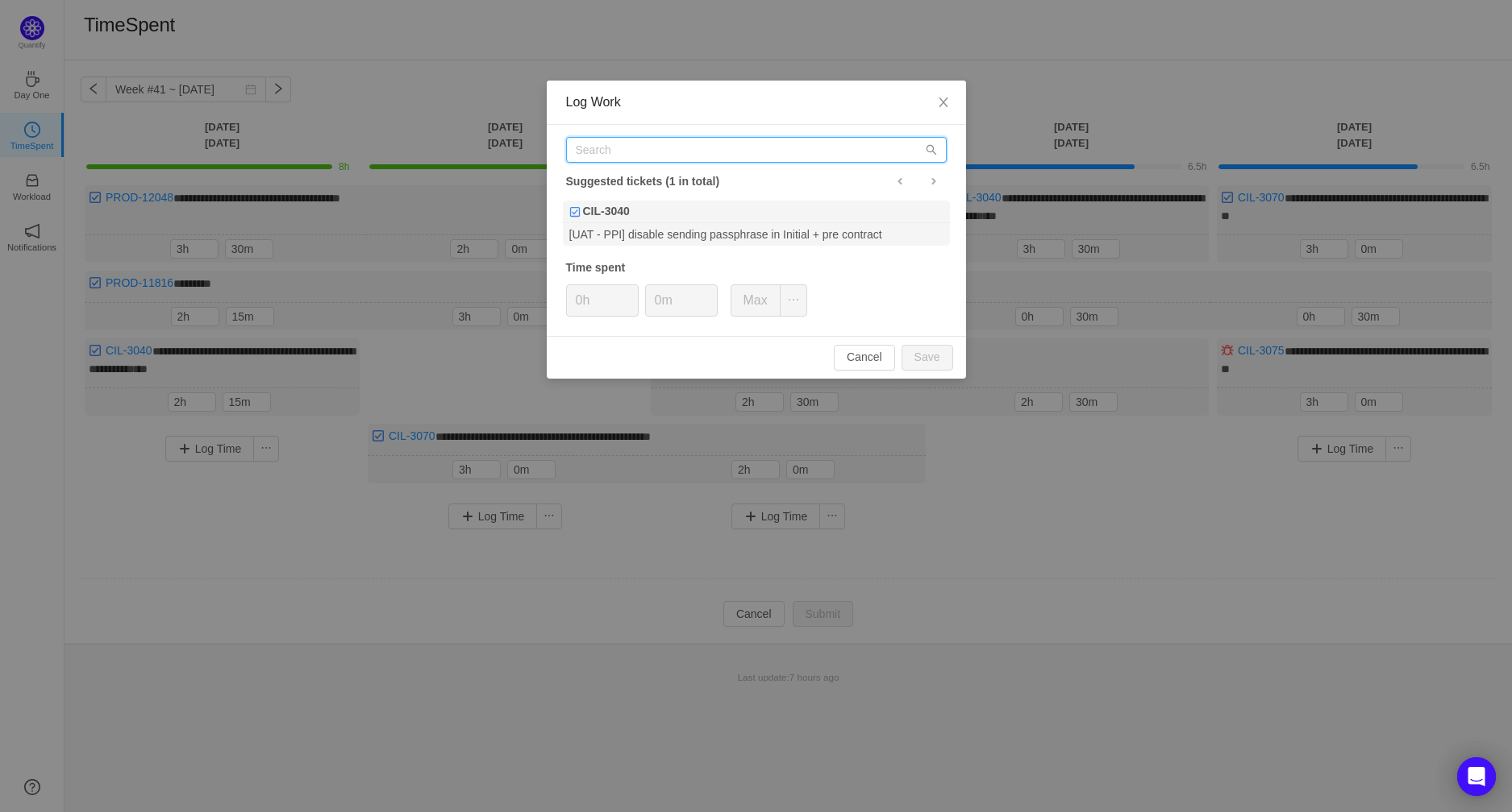
click at [637, 150] on input "text" at bounding box center [756, 149] width 380 height 26
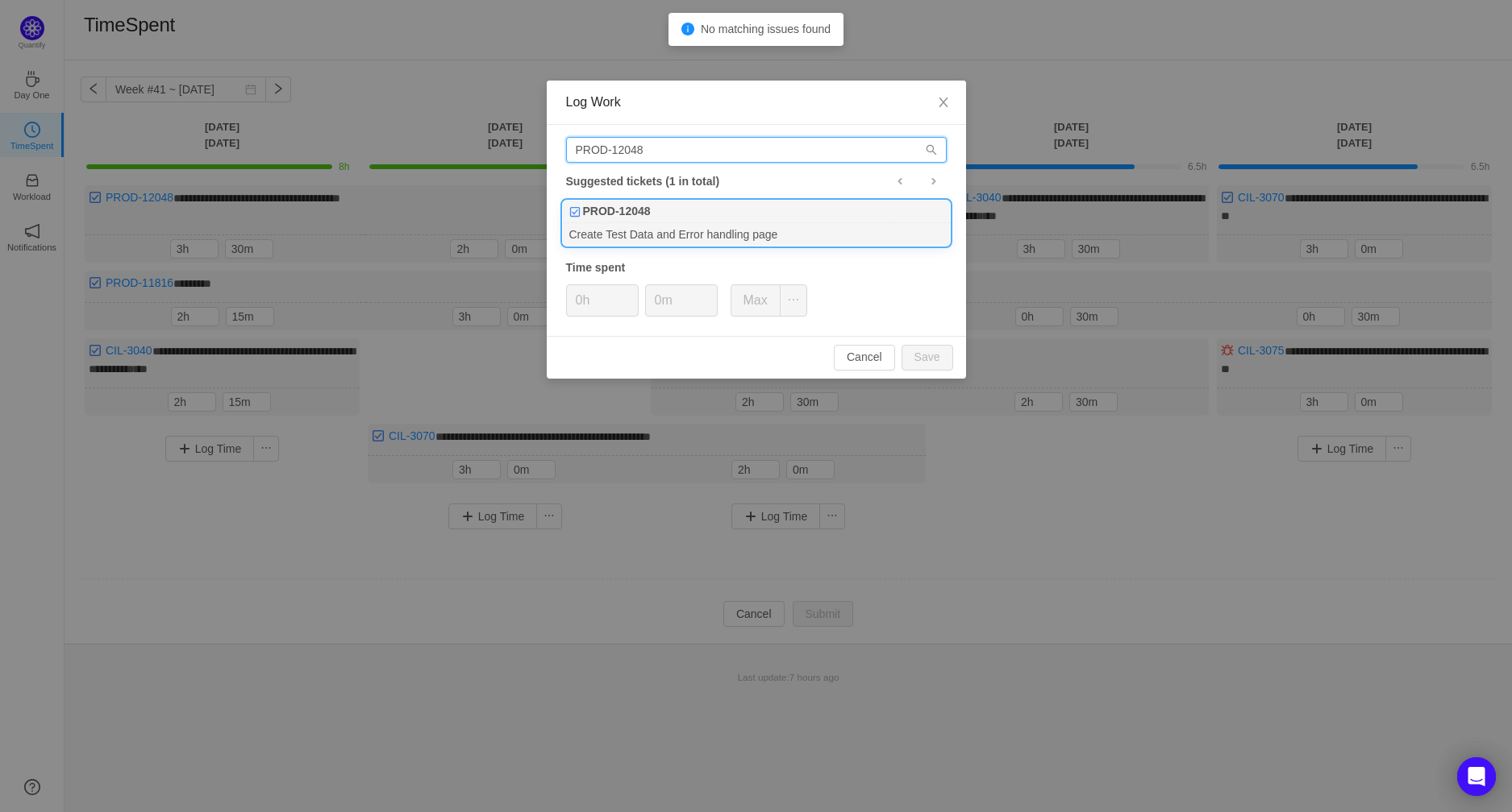
type input "PROD-12048"
click at [667, 212] on div "PROD-12048" at bounding box center [756, 211] width 387 height 22
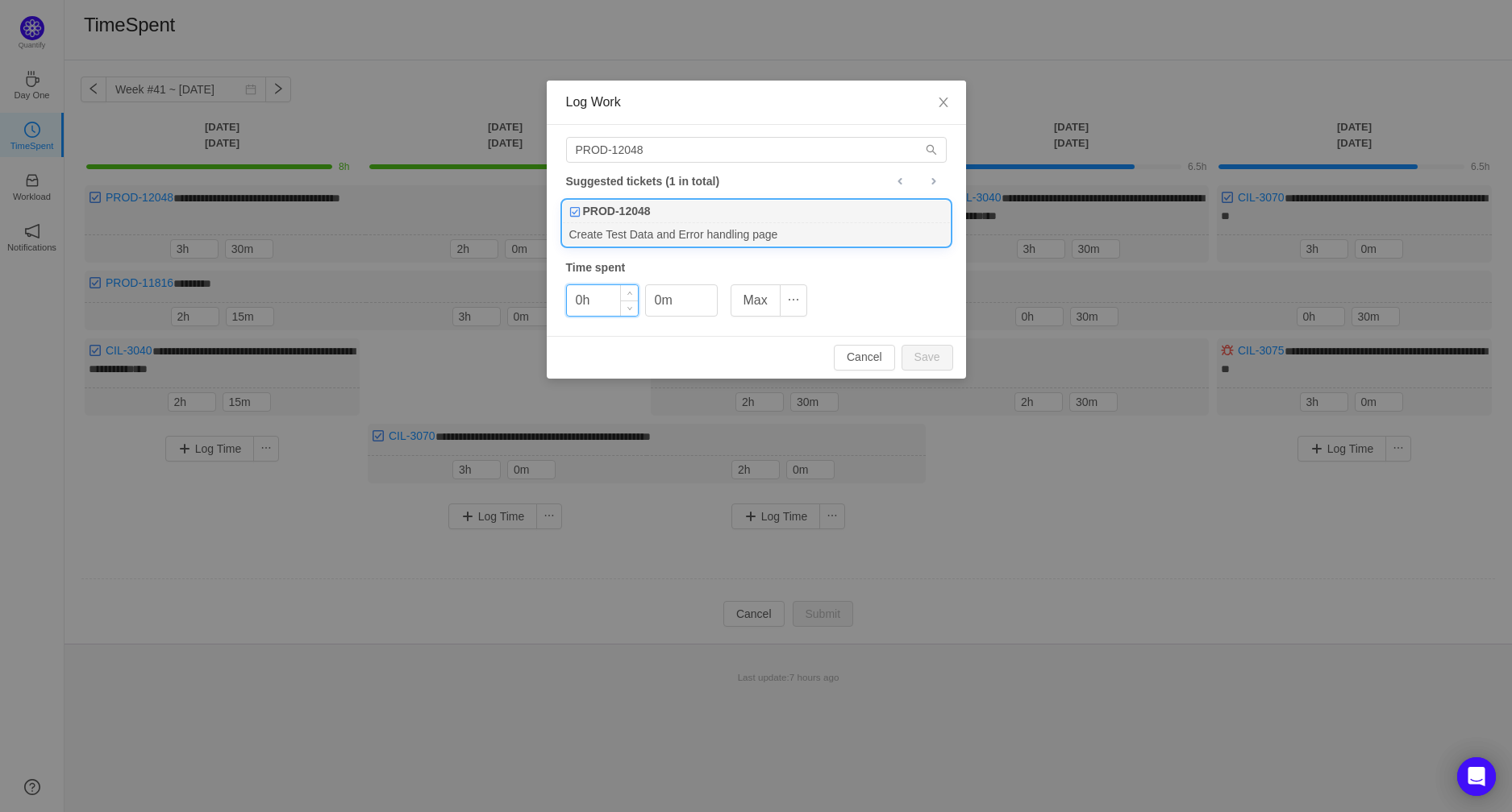
click at [575, 304] on input "0h" at bounding box center [602, 300] width 71 height 30
type input "1h"
type input "30m"
click at [901, 345] on button "Save" at bounding box center [927, 358] width 52 height 26
type input "0h"
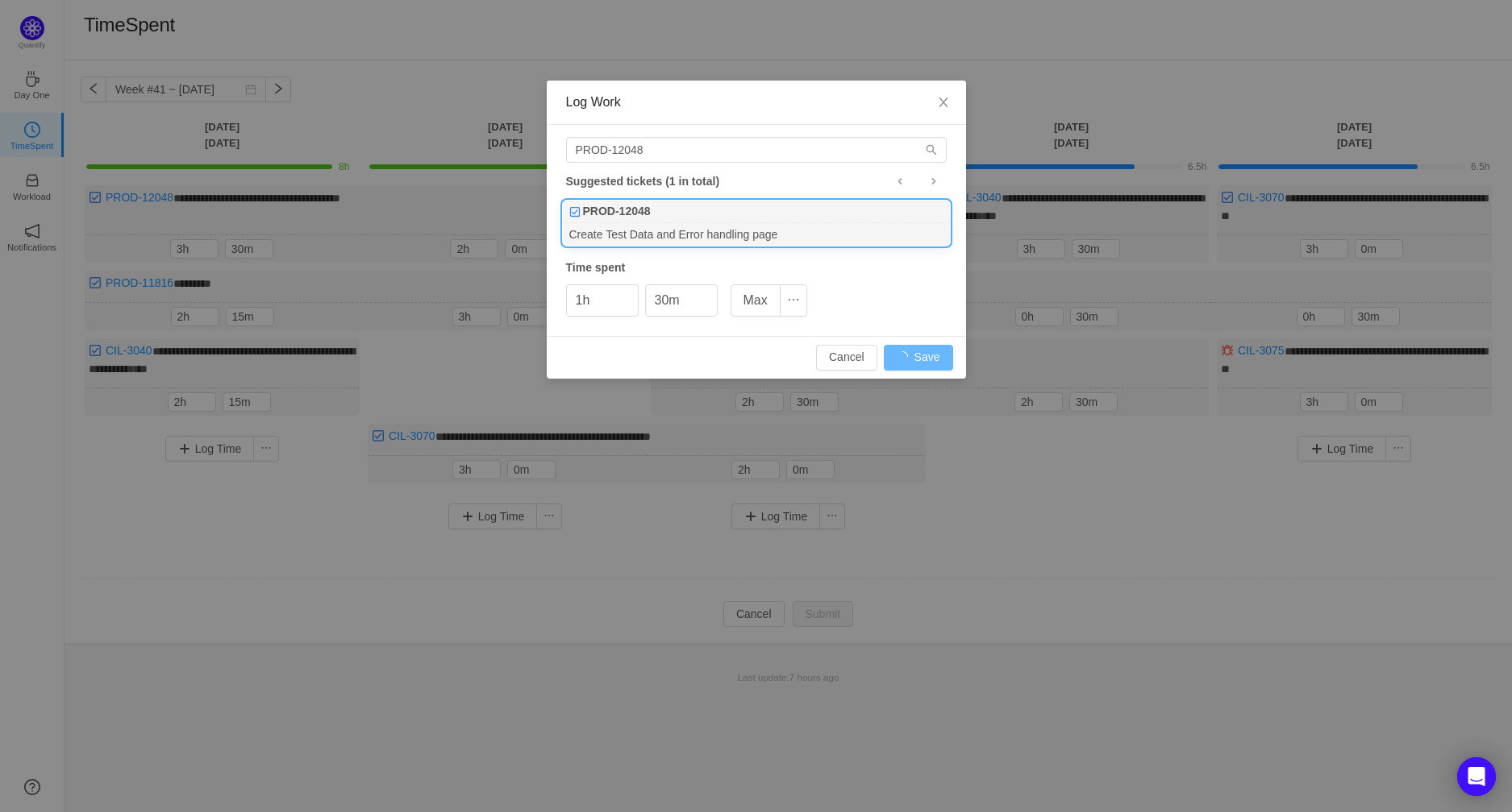
type input "0m"
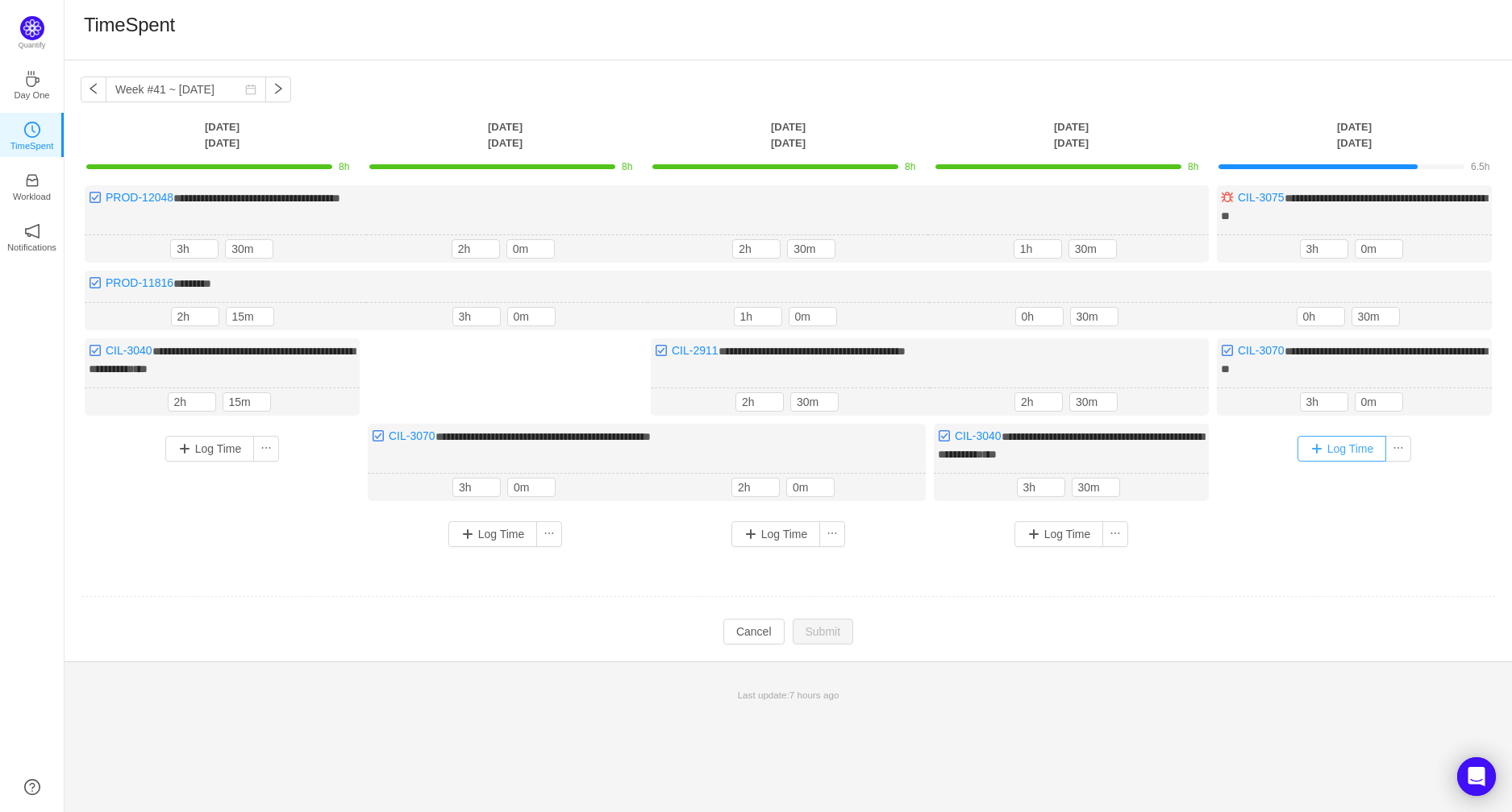
click at [1352, 439] on button "Log Time" at bounding box center [1341, 448] width 90 height 26
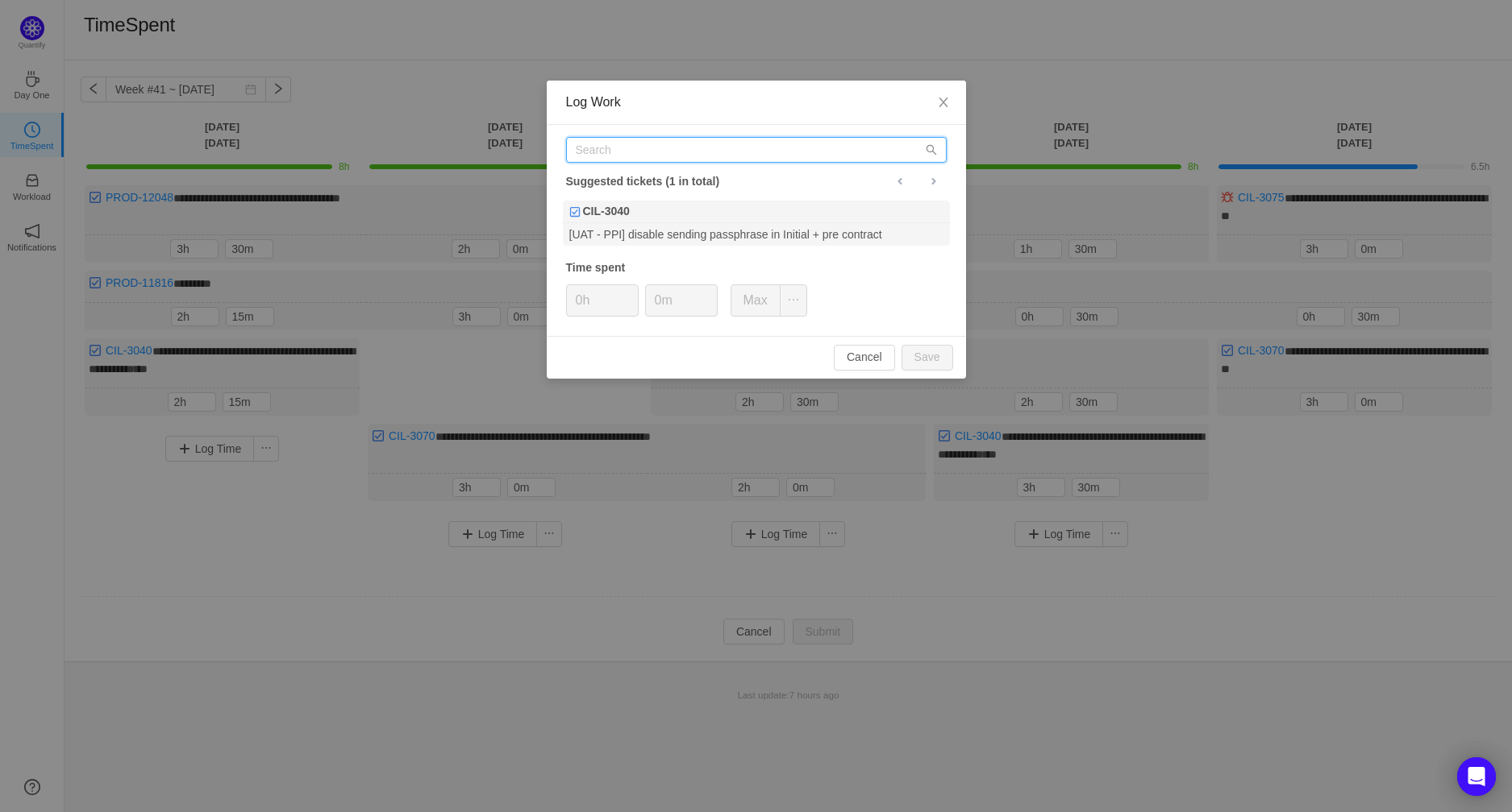
click at [696, 154] on input "text" at bounding box center [756, 149] width 380 height 26
type input "p"
type input "PROD-12048"
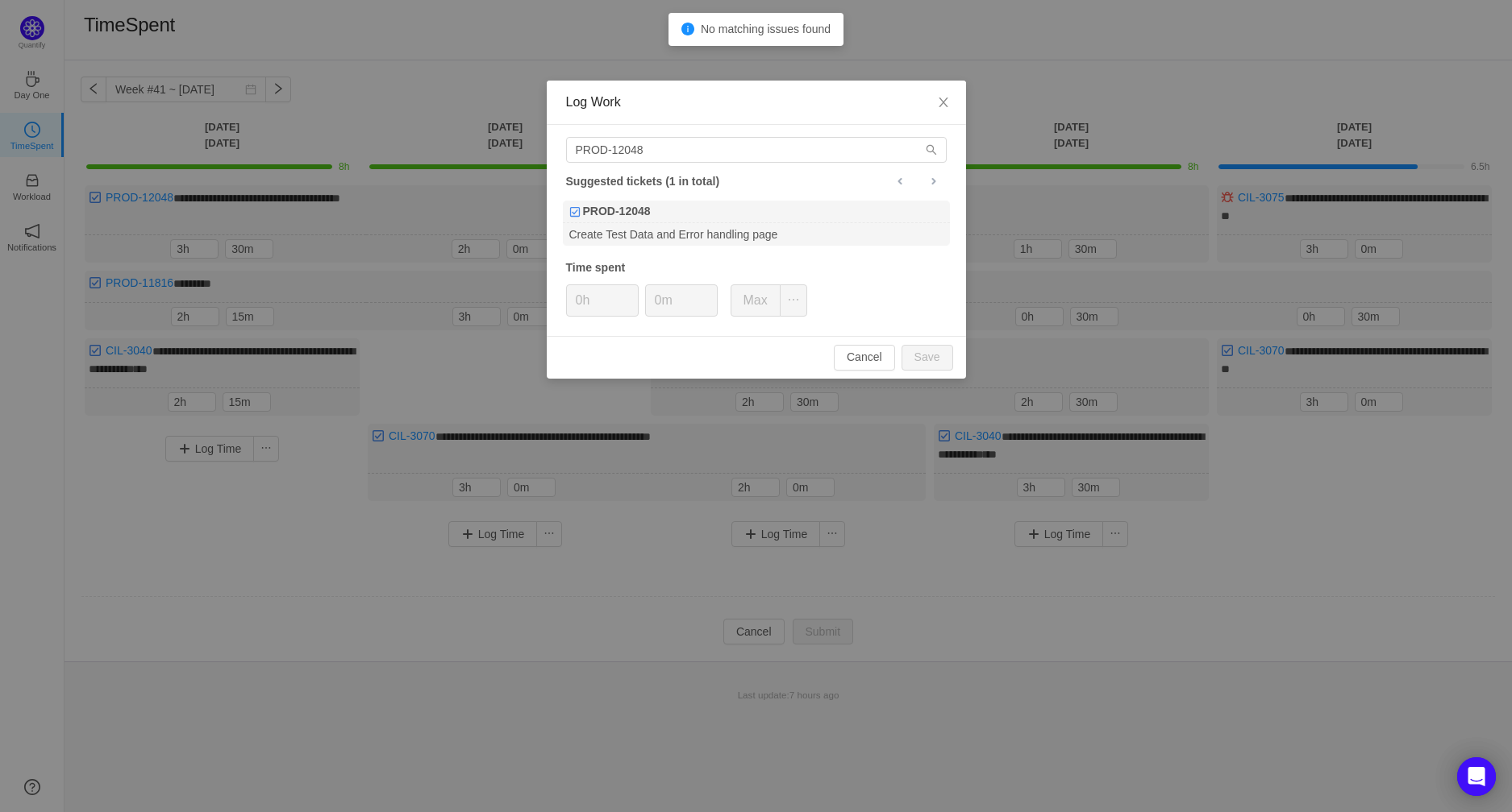
click at [609, 197] on div "PROD-12048 Suggested tickets (1 in total) PROD-12048 Create Test Data and Error…" at bounding box center [756, 230] width 419 height 211
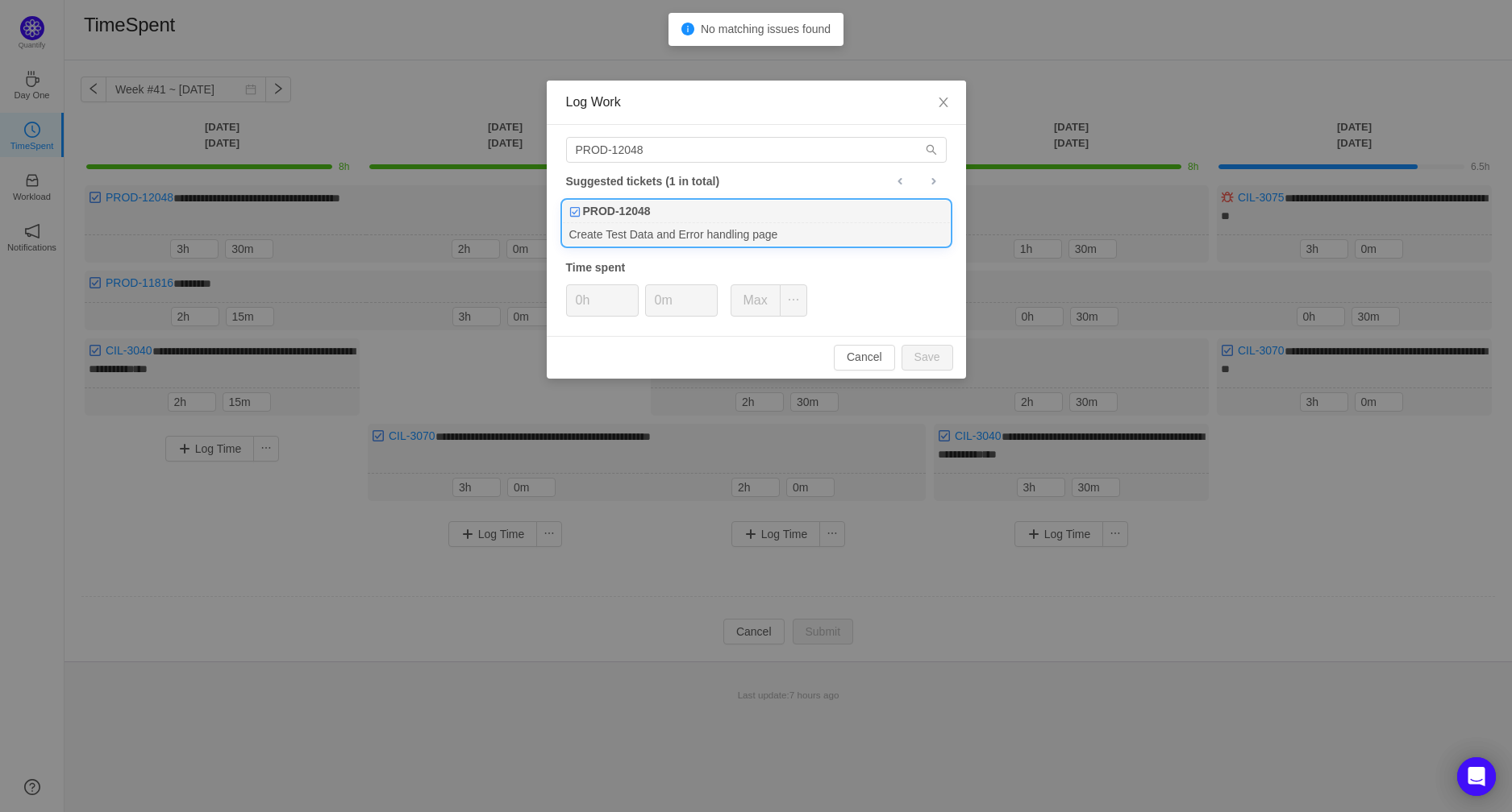
click at [611, 233] on div "Create Test Data and Error handling page" at bounding box center [756, 234] width 387 height 22
click at [586, 308] on input "0h" at bounding box center [602, 300] width 71 height 30
type input "1h"
type input "30m"
click at [935, 346] on button "Save" at bounding box center [927, 358] width 52 height 26
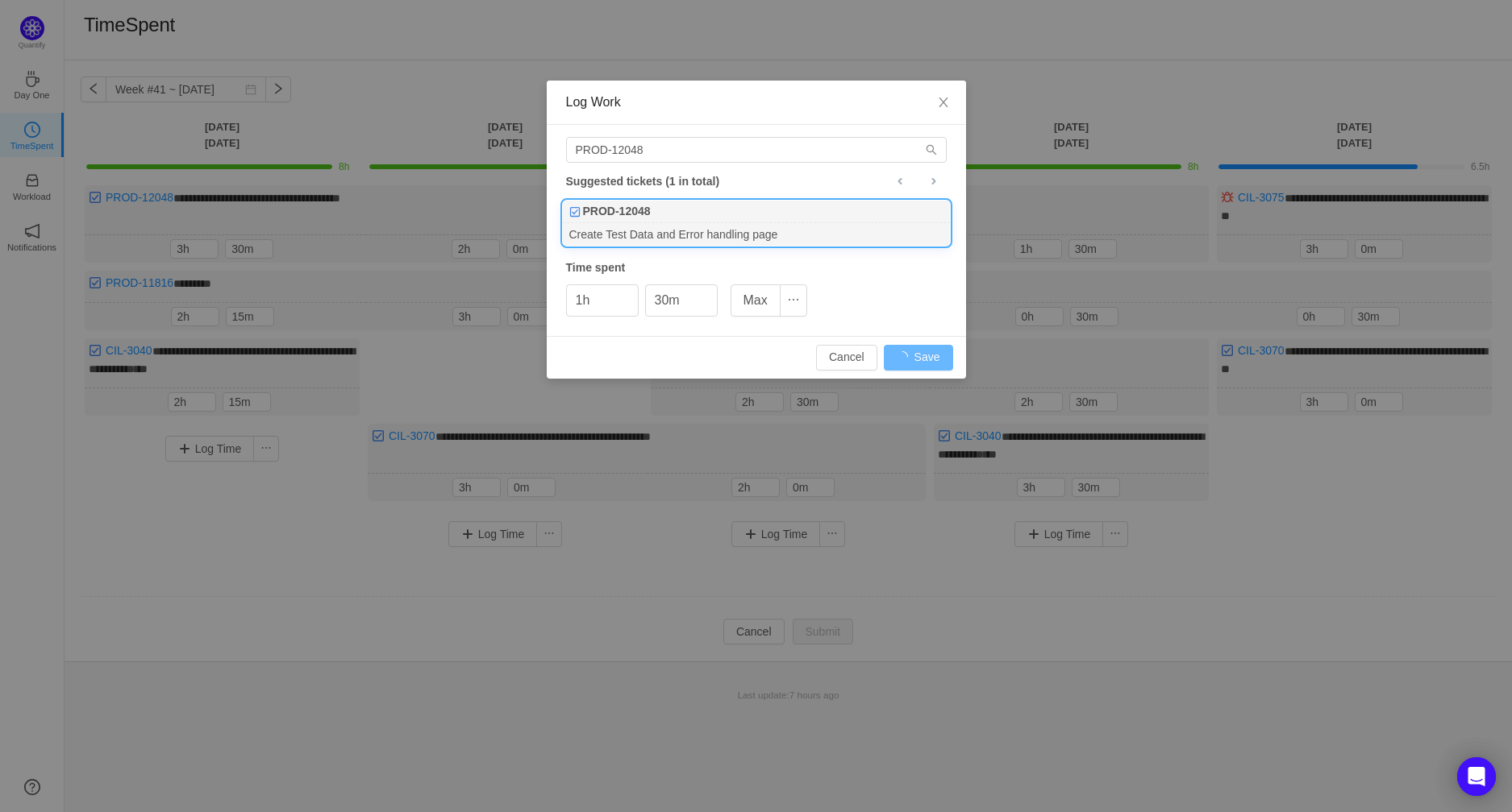
type input "0h"
type input "0m"
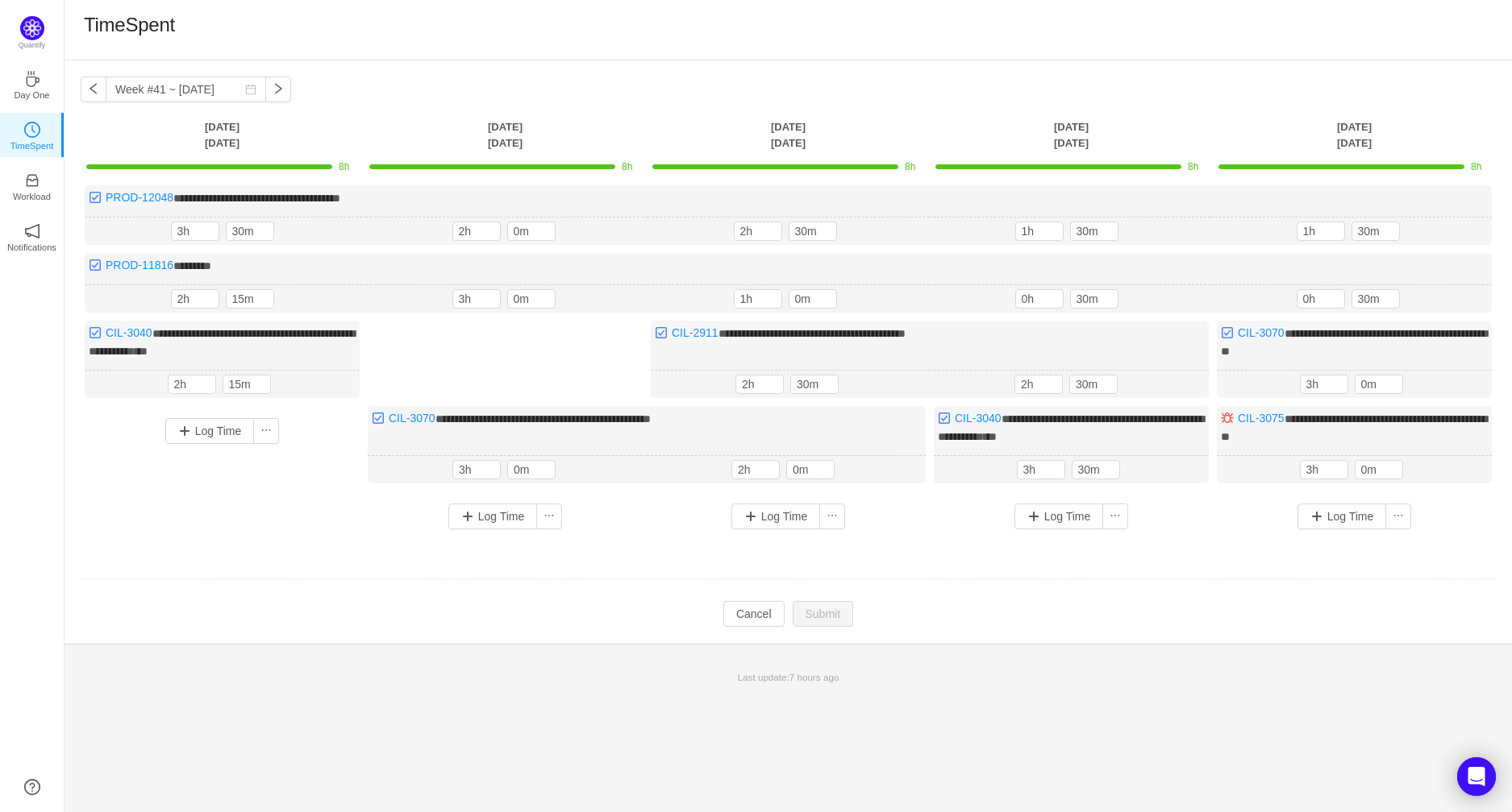
drag, startPoint x: 1090, startPoint y: 697, endPoint x: 1062, endPoint y: 703, distance: 28.6
click at [1090, 697] on div "**********" at bounding box center [788, 436] width 1447 height 752
click at [754, 592] on td at bounding box center [787, 579] width 1415 height 42
click at [762, 615] on button "Cancel" at bounding box center [753, 615] width 61 height 26
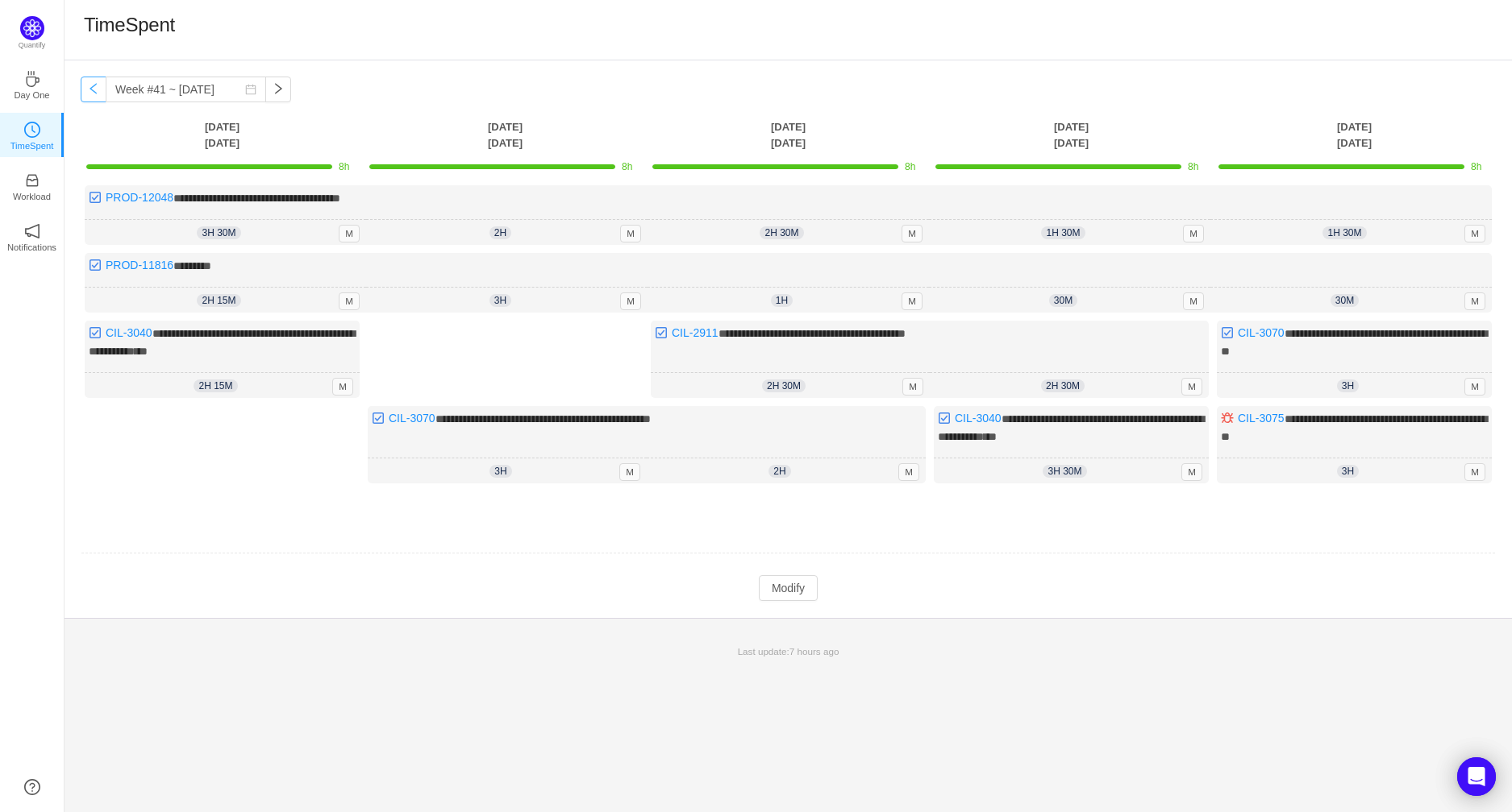
click at [80, 89] on button "button" at bounding box center [93, 90] width 26 height 26
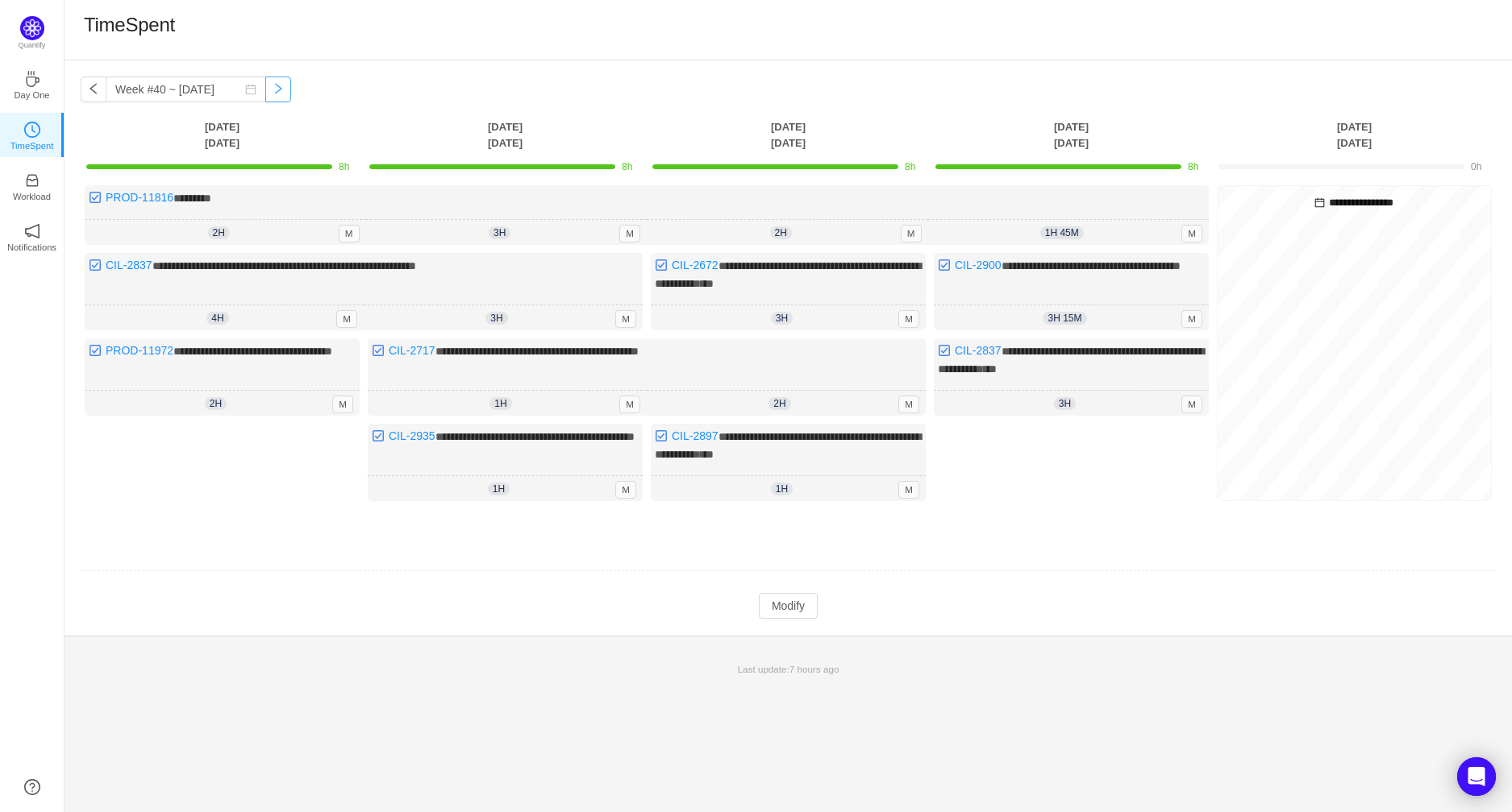
click at [265, 90] on button "button" at bounding box center [278, 90] width 26 height 26
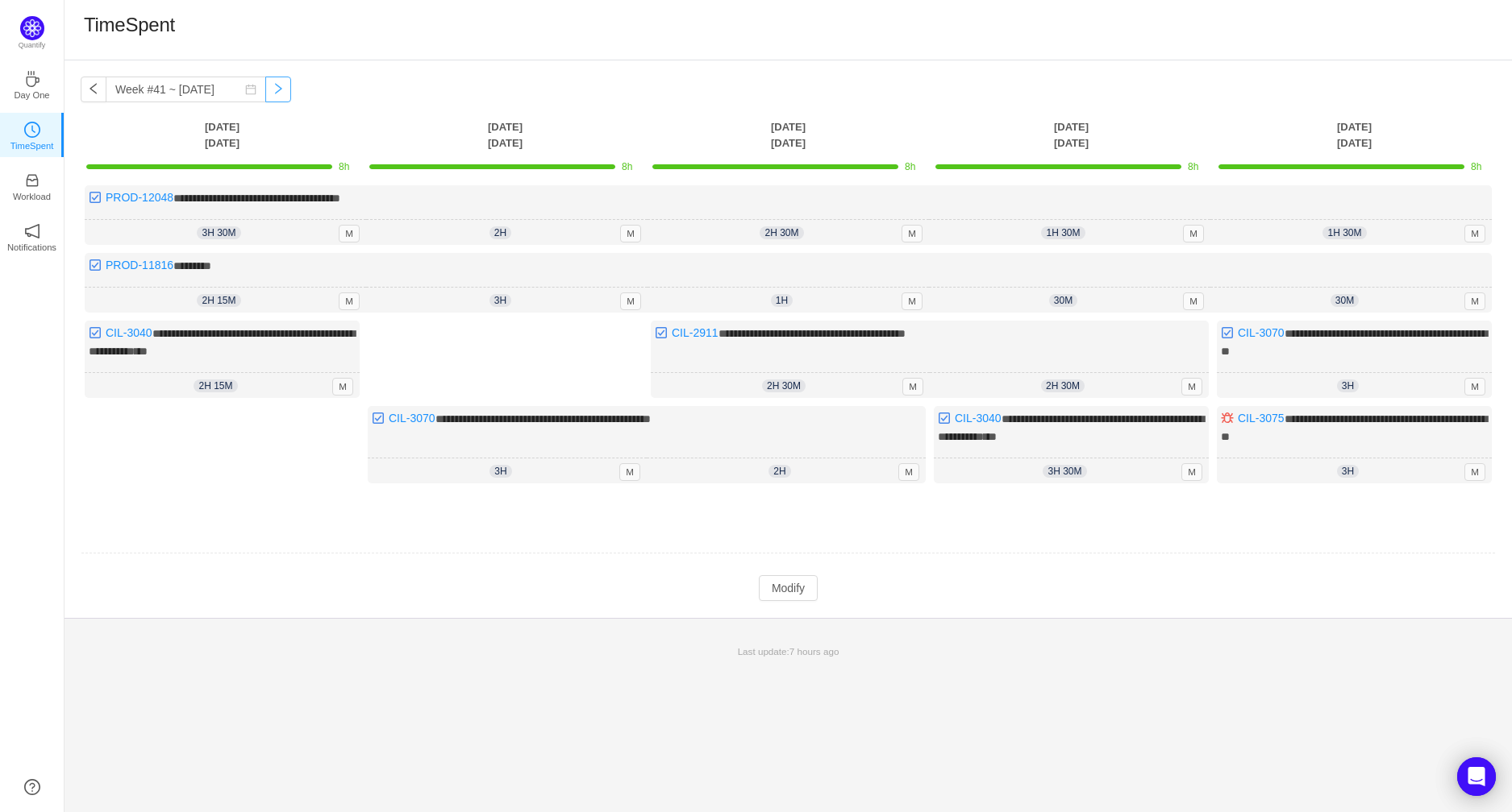
click at [269, 90] on button "button" at bounding box center [278, 90] width 26 height 26
type input "Week #42 ~ [DATE]"
